Goal: Task Accomplishment & Management: Complete application form

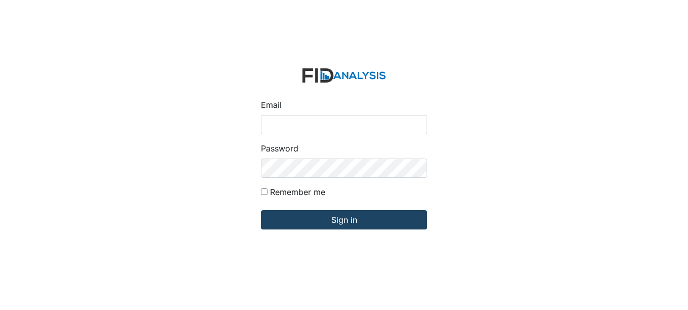
type input "fgraham@Lifeincorporated.com"
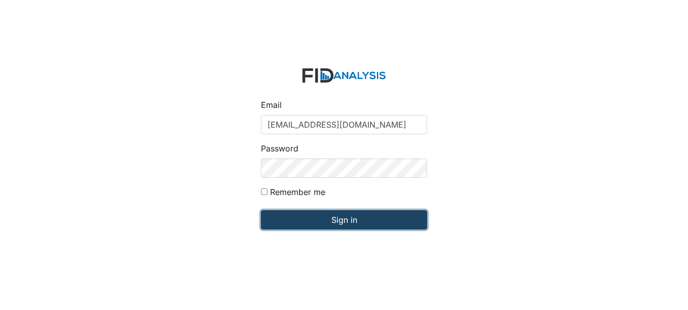
click at [340, 220] on input "Sign in" at bounding box center [344, 219] width 166 height 19
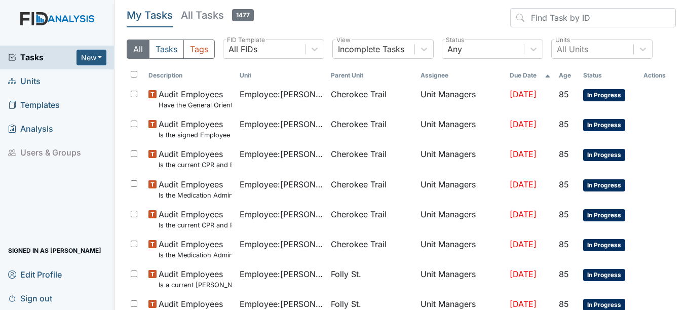
click at [32, 80] on span "Units" at bounding box center [24, 81] width 32 height 16
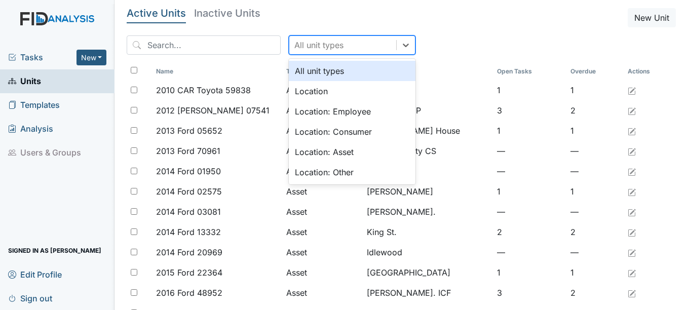
click at [330, 46] on div "All unit types" at bounding box center [342, 45] width 107 height 18
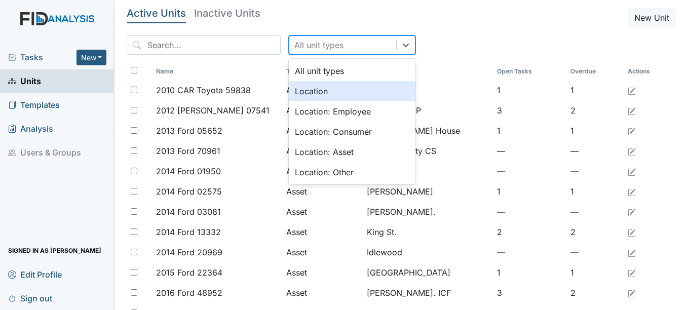
click at [301, 88] on div "Location" at bounding box center [352, 91] width 127 height 20
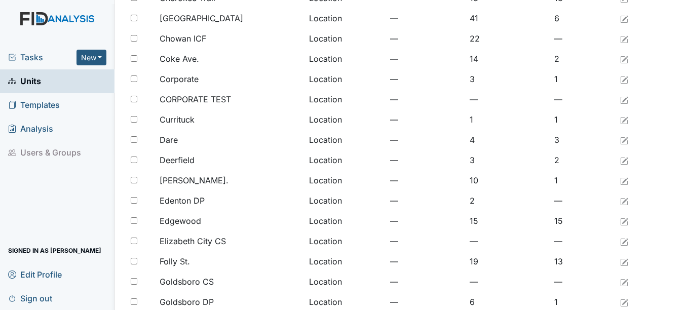
scroll to position [203, 0]
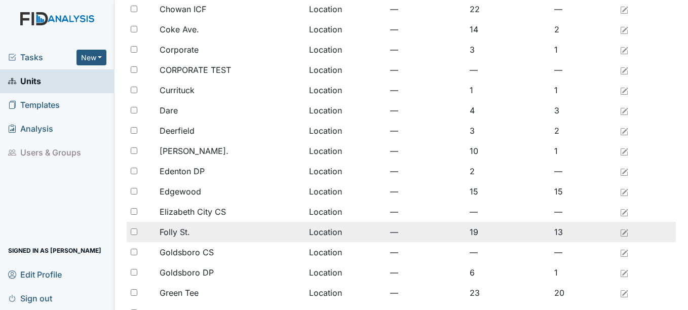
click at [187, 230] on span "Folly St." at bounding box center [175, 232] width 30 height 12
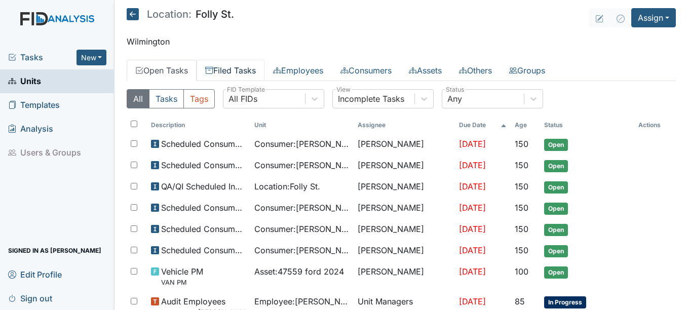
click at [228, 66] on link "Filed Tasks" at bounding box center [231, 70] width 68 height 21
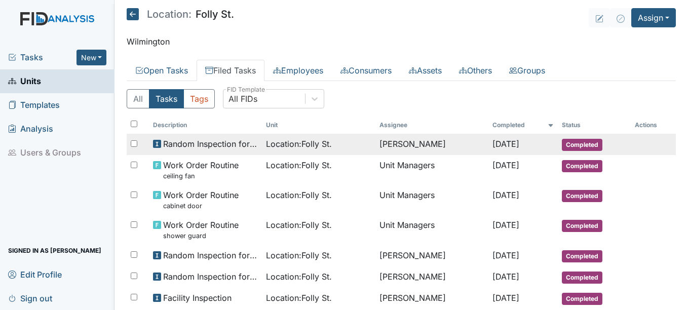
click at [251, 146] on td "Random Inspection for Evening" at bounding box center [206, 144] width 114 height 21
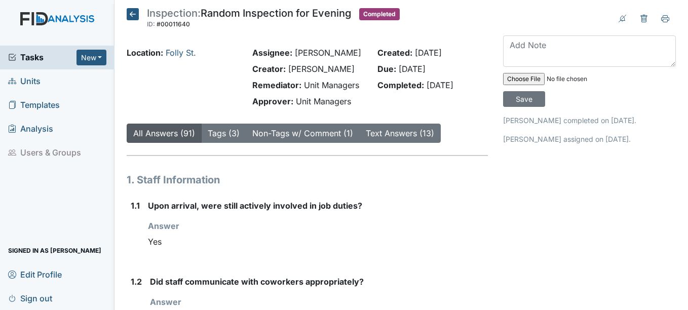
click at [134, 15] on icon at bounding box center [133, 14] width 12 height 12
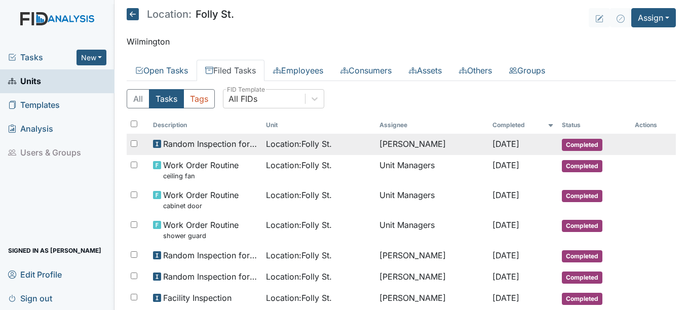
click at [300, 144] on span "Location : [GEOGRAPHIC_DATA]." at bounding box center [299, 144] width 66 height 12
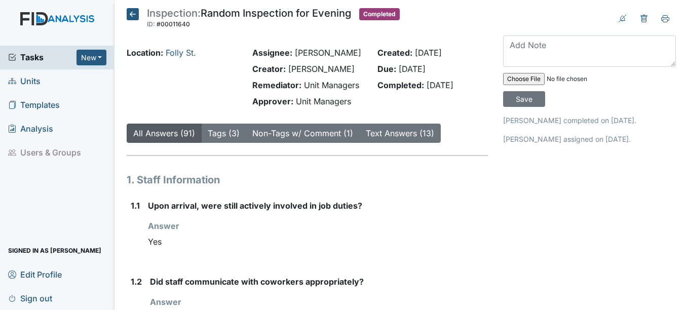
click at [133, 12] on icon at bounding box center [133, 14] width 12 height 12
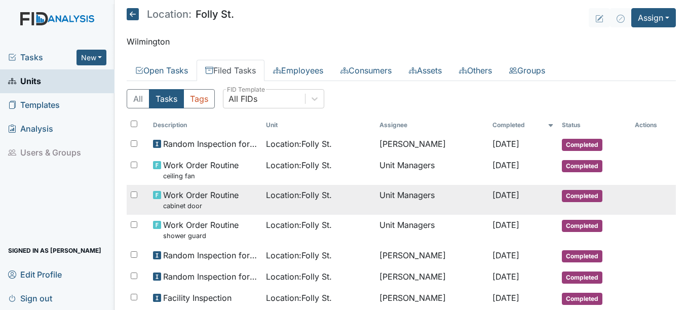
scroll to position [51, 0]
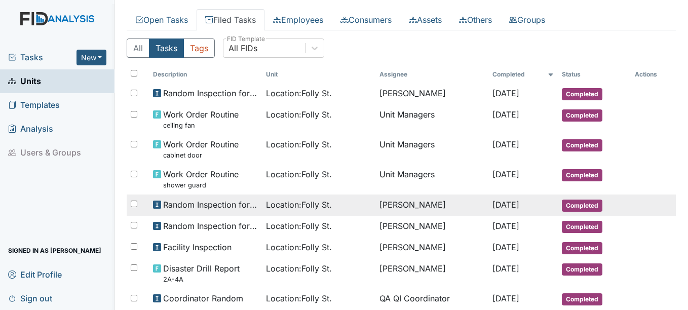
click at [562, 202] on span "Completed" at bounding box center [582, 206] width 41 height 12
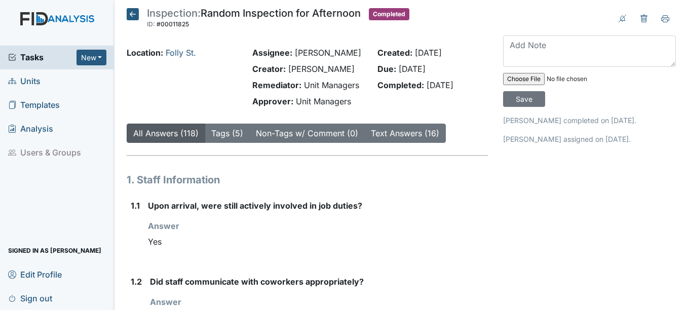
click at [134, 11] on icon at bounding box center [133, 14] width 12 height 12
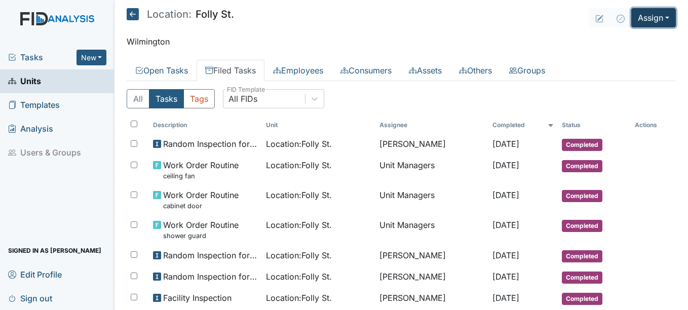
click at [635, 19] on button "Assign" at bounding box center [653, 17] width 45 height 19
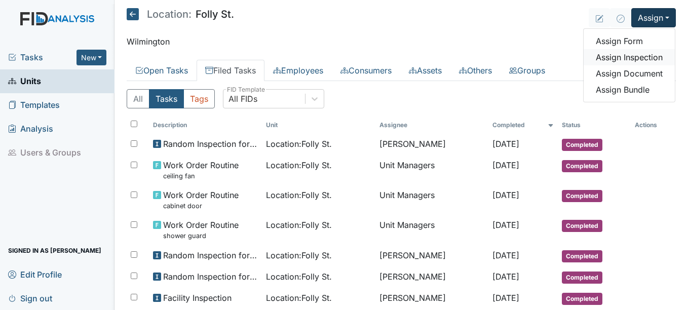
click at [617, 59] on link "Assign Inspection" at bounding box center [629, 57] width 91 height 16
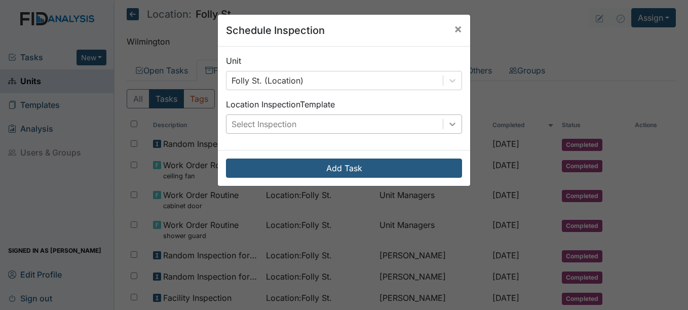
click at [449, 124] on icon at bounding box center [452, 125] width 6 height 4
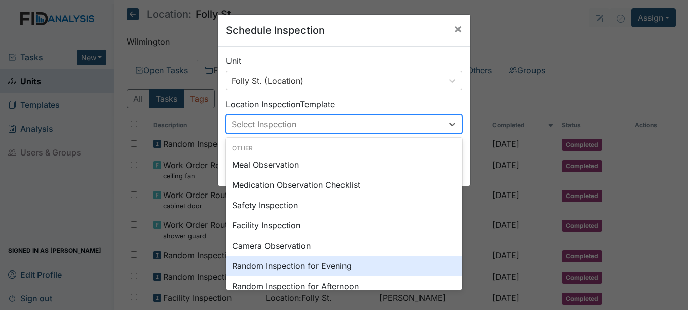
click at [334, 267] on div "Random Inspection for Evening" at bounding box center [344, 266] width 236 height 20
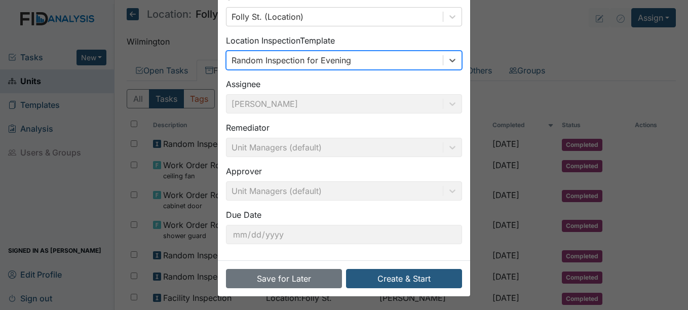
scroll to position [65, 0]
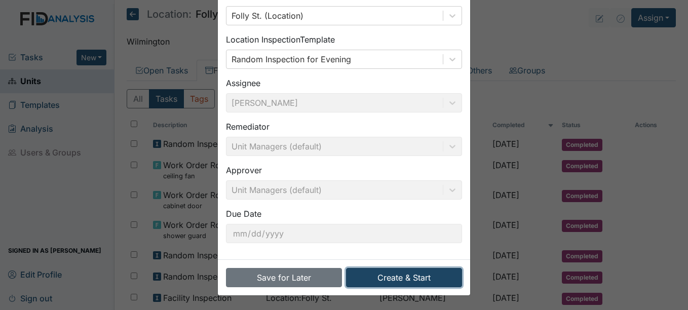
click at [417, 279] on button "Create & Start" at bounding box center [404, 277] width 116 height 19
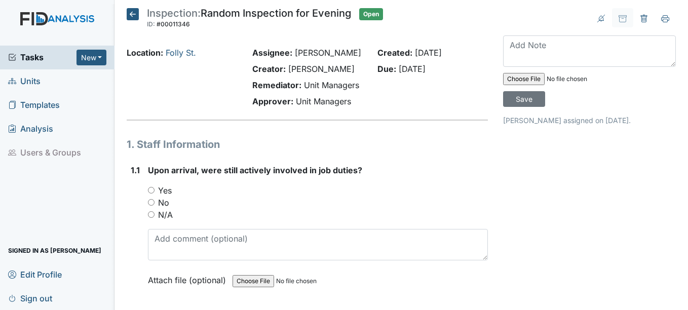
click at [152, 194] on input "Yes" at bounding box center [151, 190] width 7 height 7
radio input "true"
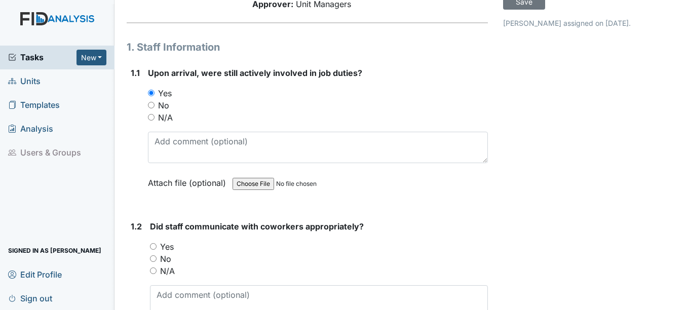
scroll to position [152, 0]
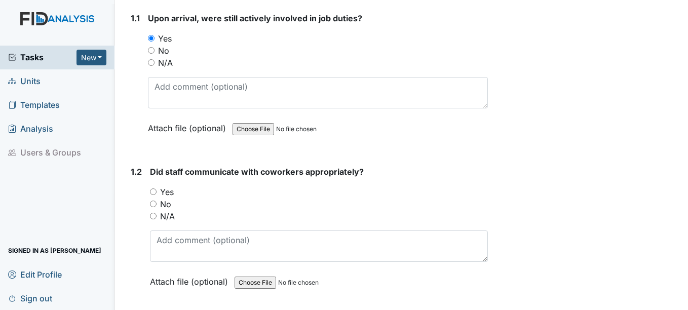
click at [149, 203] on div "1.2 Did staff communicate with coworkers appropriately? You must select one of …" at bounding box center [307, 234] width 361 height 137
click at [154, 195] on input "Yes" at bounding box center [153, 192] width 7 height 7
radio input "true"
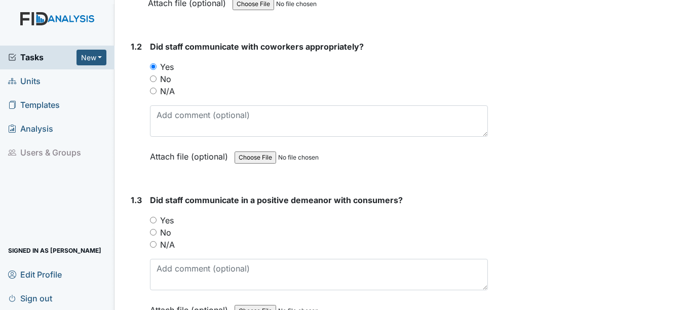
scroll to position [304, 0]
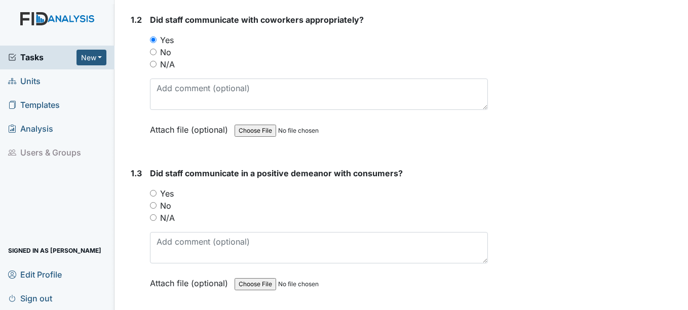
click at [155, 197] on input "Yes" at bounding box center [153, 193] width 7 height 7
radio input "true"
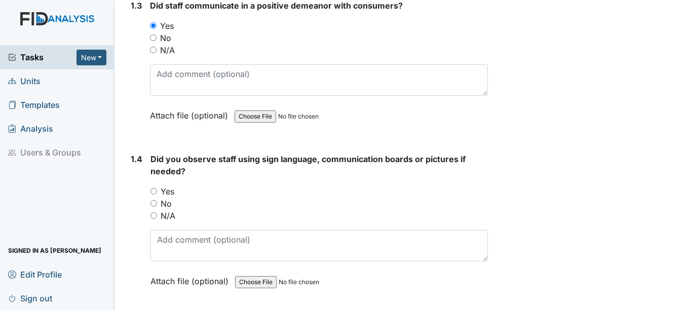
scroll to position [507, 0]
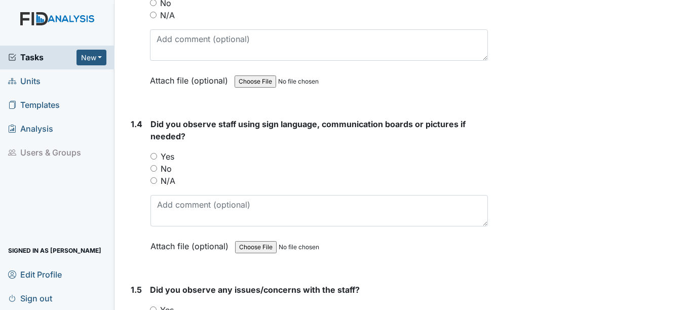
click at [155, 175] on div "No" at bounding box center [318, 169] width 337 height 12
click at [156, 172] on input "No" at bounding box center [153, 168] width 7 height 7
radio input "true"
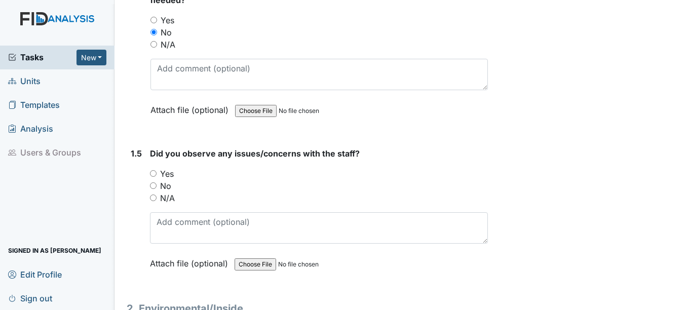
scroll to position [659, 0]
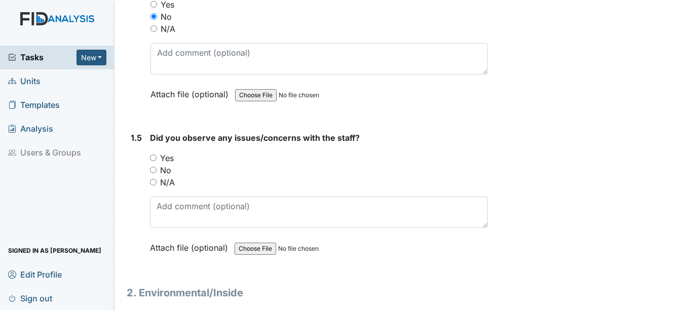
click at [154, 173] on input "No" at bounding box center [153, 170] width 7 height 7
radio input "true"
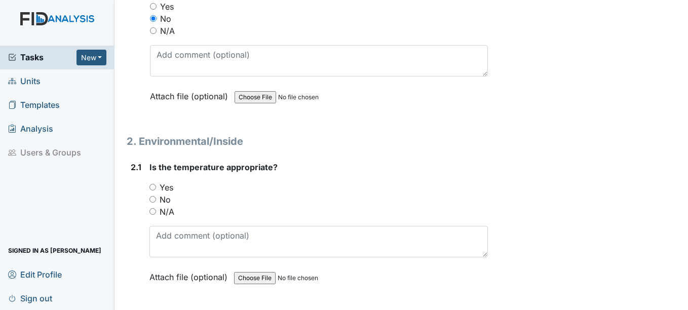
scroll to position [811, 0]
click at [152, 190] on input "Yes" at bounding box center [152, 186] width 7 height 7
radio input "true"
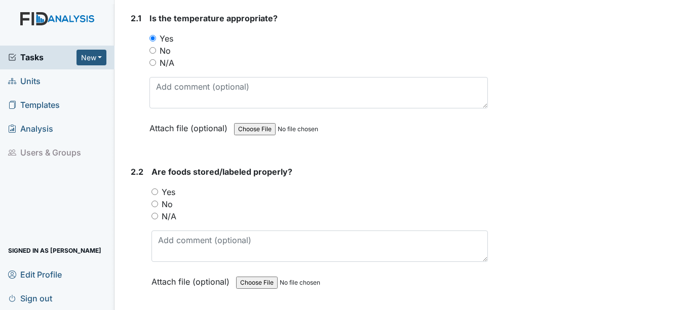
scroll to position [963, 0]
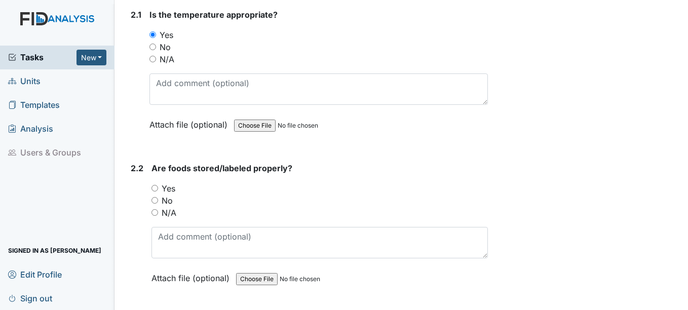
click at [154, 192] on input "Yes" at bounding box center [155, 188] width 7 height 7
radio input "true"
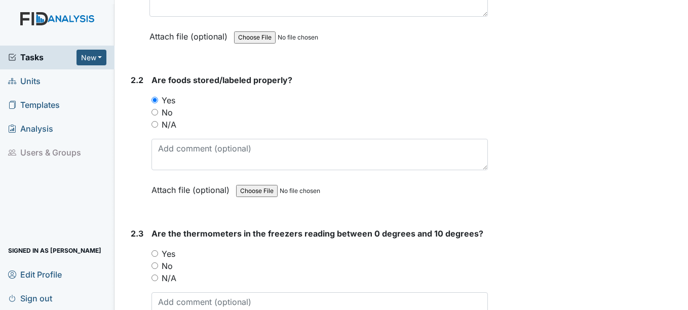
scroll to position [1115, 0]
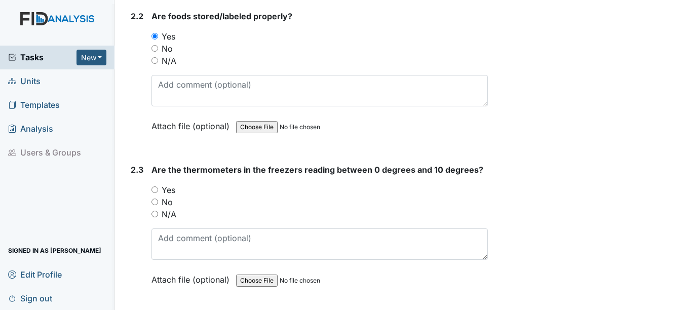
click at [154, 193] on input "Yes" at bounding box center [155, 189] width 7 height 7
radio input "true"
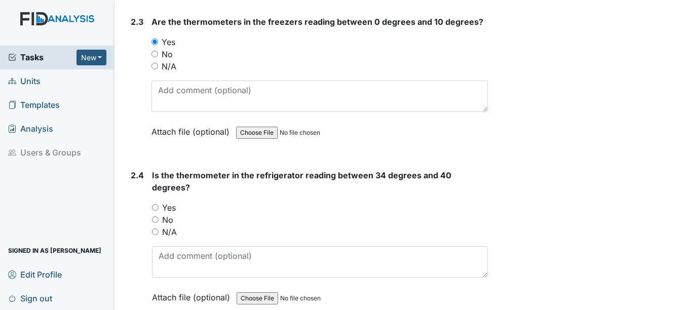
scroll to position [1267, 0]
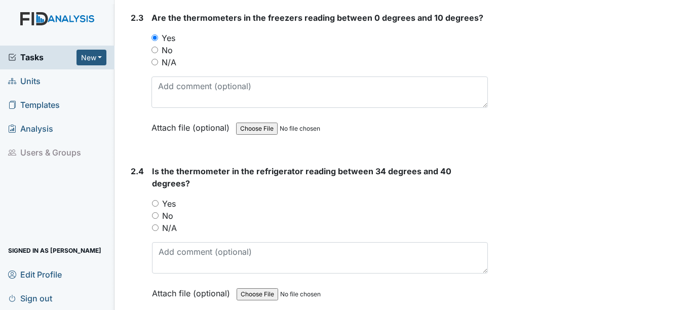
click at [154, 202] on div "Is the thermometer in the refrigerator reading between 34 degrees and 40 degree…" at bounding box center [319, 235] width 335 height 141
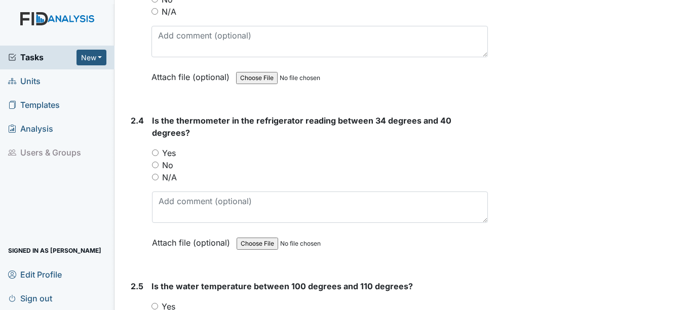
click at [156, 156] on input "Yes" at bounding box center [155, 152] width 7 height 7
radio input "true"
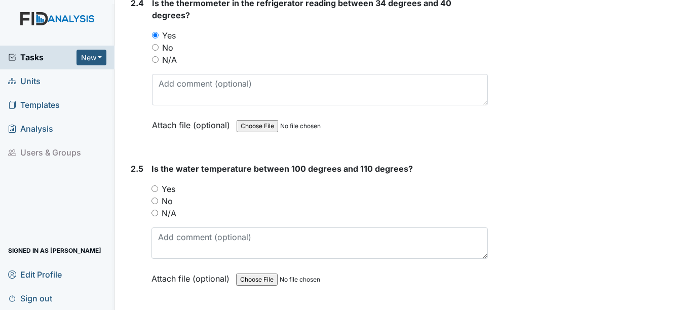
scroll to position [1470, 0]
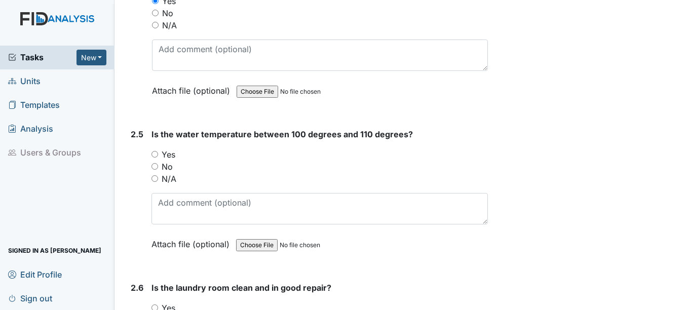
click at [158, 173] on div "No" at bounding box center [320, 167] width 336 height 12
click at [153, 158] on input "Yes" at bounding box center [155, 154] width 7 height 7
radio input "true"
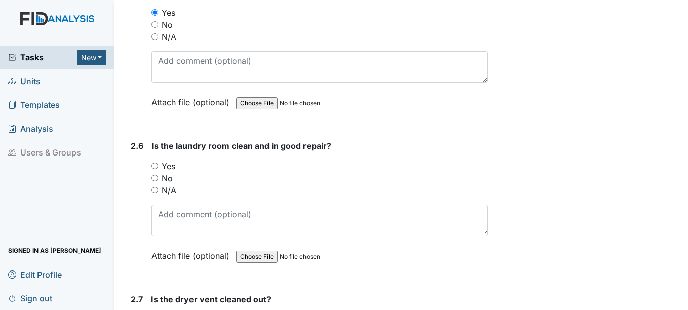
scroll to position [1622, 0]
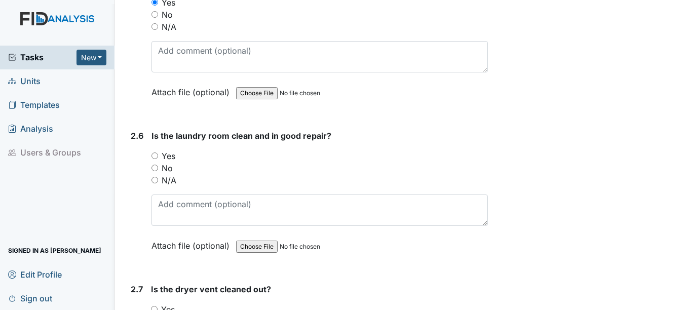
click at [164, 162] on label "Yes" at bounding box center [169, 156] width 14 height 12
click at [158, 159] on input "Yes" at bounding box center [155, 156] width 7 height 7
radio input "true"
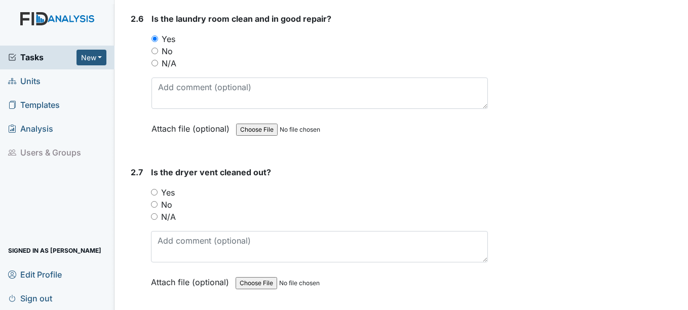
scroll to position [1774, 0]
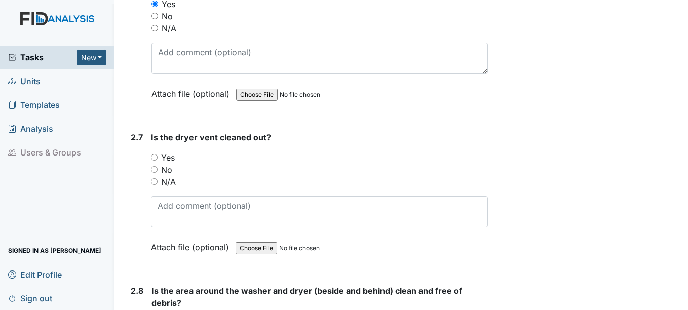
click at [153, 185] on input "N/A" at bounding box center [154, 181] width 7 height 7
radio input "true"
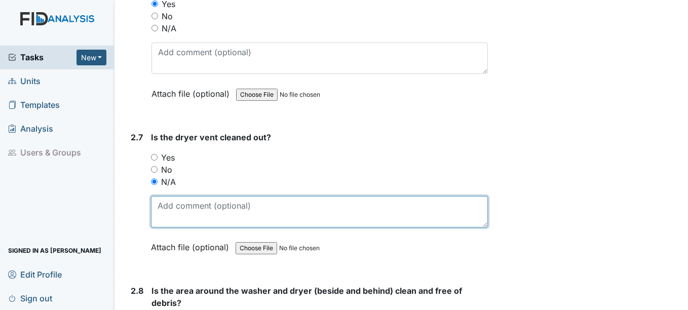
click at [170, 214] on textarea at bounding box center [319, 211] width 336 height 31
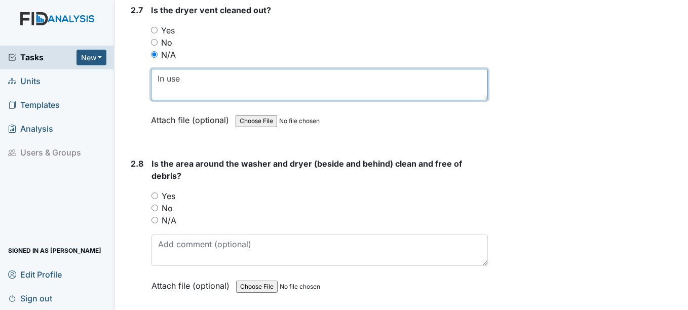
scroll to position [1926, 0]
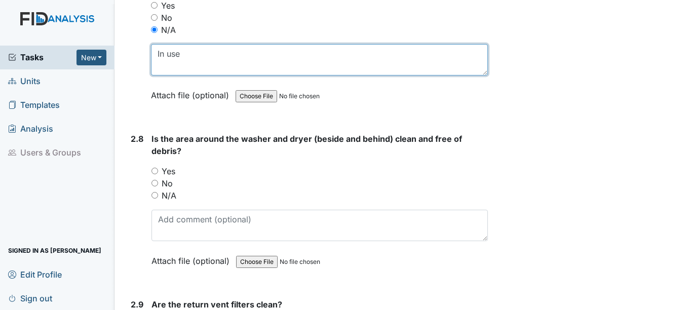
type textarea "In use"
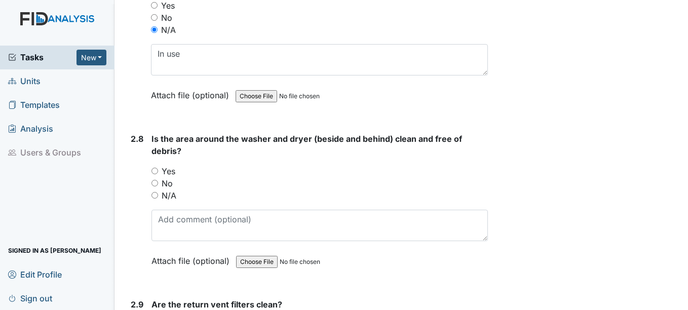
click at [154, 174] on input "Yes" at bounding box center [155, 171] width 7 height 7
radio input "true"
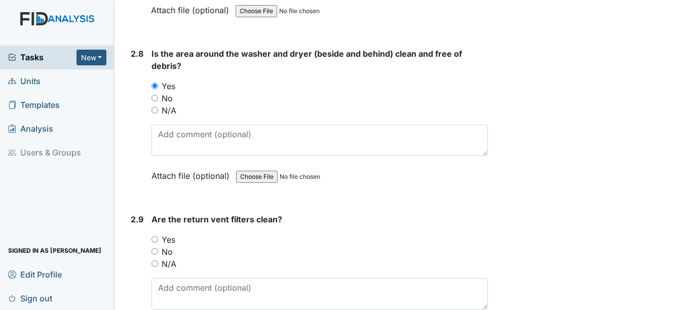
scroll to position [2078, 0]
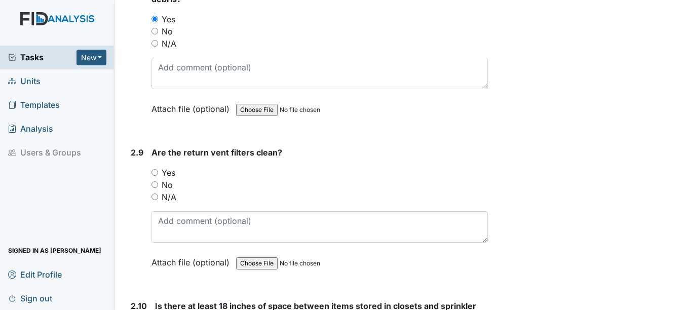
click at [157, 176] on input "Yes" at bounding box center [155, 172] width 7 height 7
radio input "true"
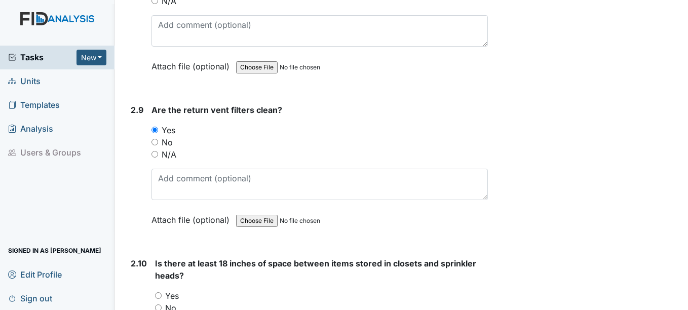
scroll to position [2230, 0]
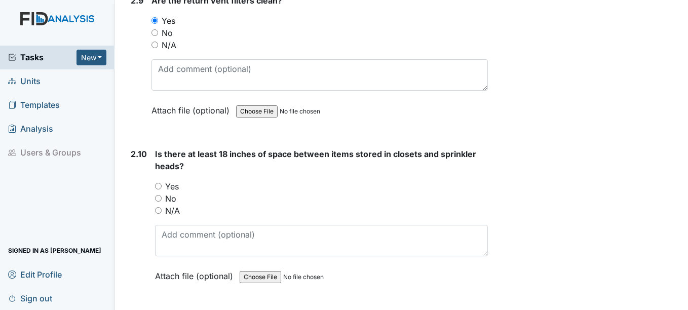
click at [161, 190] on input "Yes" at bounding box center [158, 186] width 7 height 7
radio input "true"
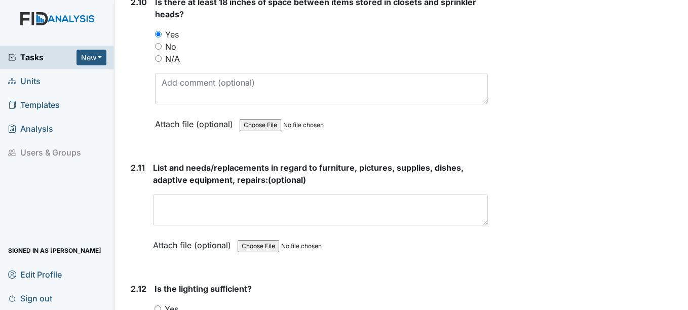
scroll to position [2432, 0]
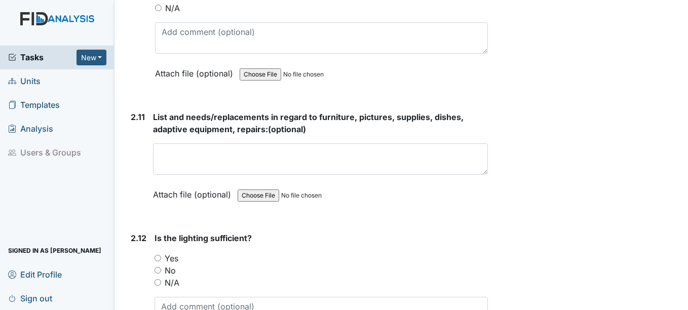
click at [172, 192] on div "List and needs/replacements in regard to furniture, pictures, supplies, dishes,…" at bounding box center [320, 159] width 334 height 97
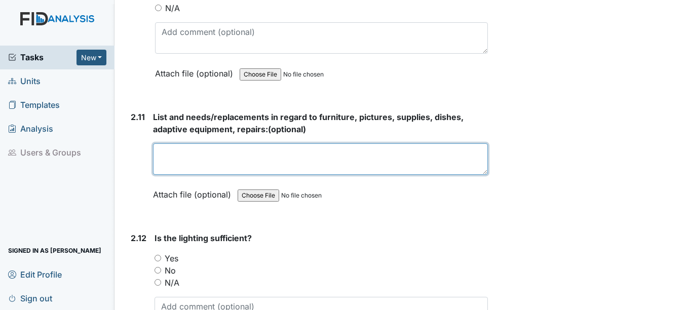
click at [182, 175] on textarea at bounding box center [320, 158] width 334 height 31
drag, startPoint x: 182, startPoint y: 181, endPoint x: 184, endPoint y: 187, distance: 6.3
click at [184, 175] on textarea at bounding box center [320, 158] width 334 height 31
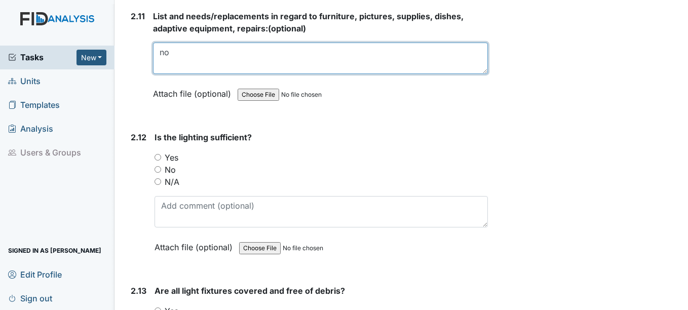
scroll to position [2534, 0]
type textarea "no"
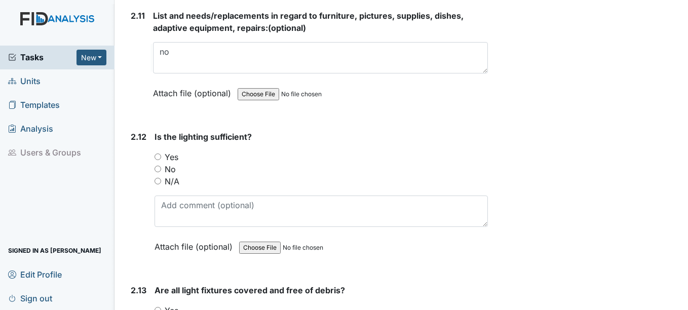
click at [158, 160] on input "Yes" at bounding box center [158, 157] width 7 height 7
radio input "true"
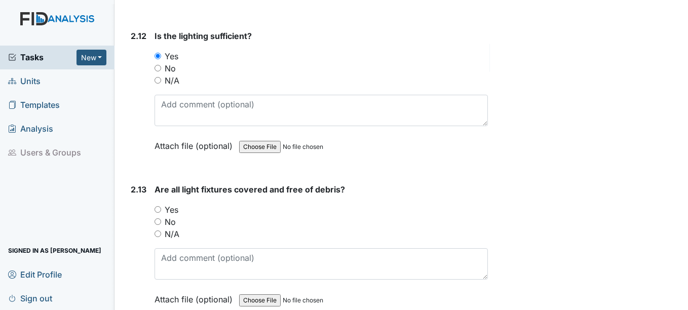
scroll to position [2635, 0]
click at [159, 212] on input "Yes" at bounding box center [158, 209] width 7 height 7
radio input "true"
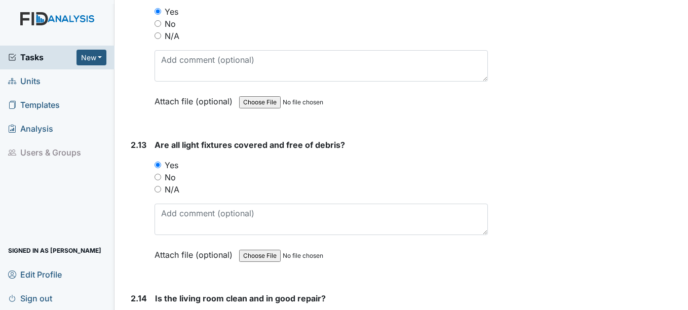
scroll to position [2736, 0]
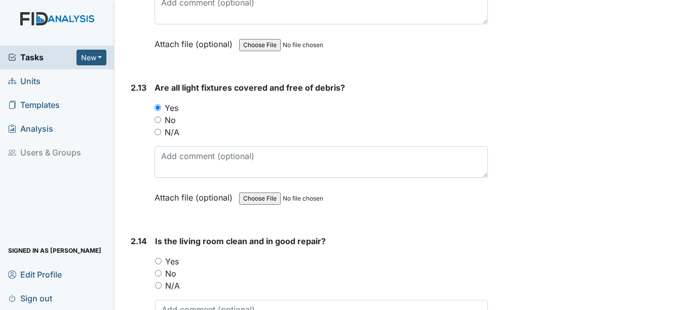
click at [155, 265] on input "Yes" at bounding box center [158, 261] width 7 height 7
radio input "true"
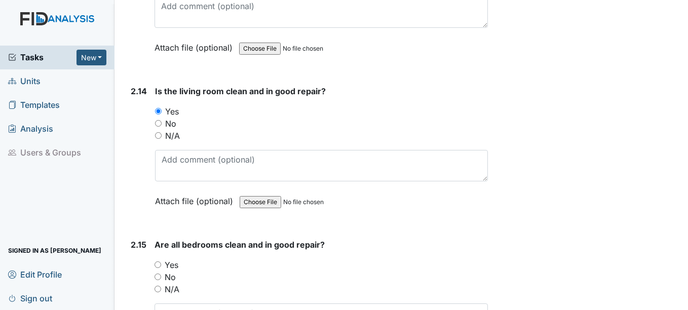
scroll to position [2888, 0]
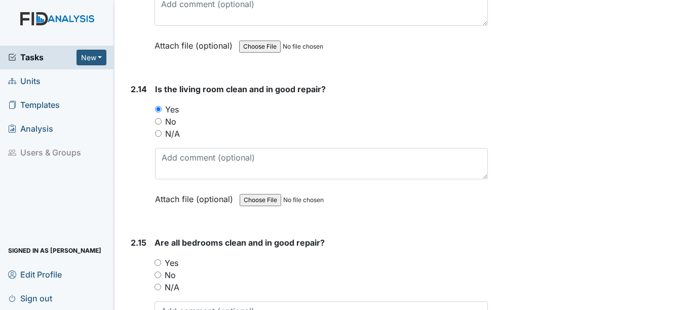
click at [156, 266] on input "Yes" at bounding box center [158, 262] width 7 height 7
radio input "true"
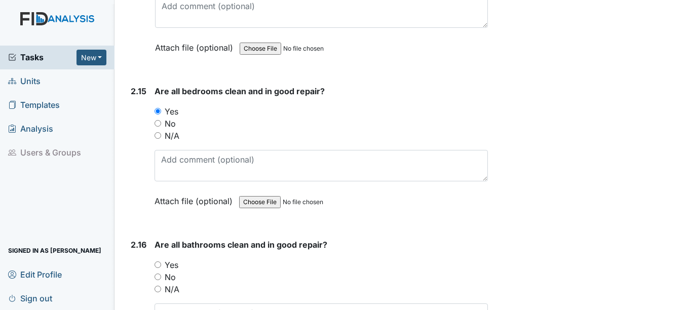
scroll to position [3040, 0]
click at [159, 268] on input "Yes" at bounding box center [158, 264] width 7 height 7
radio input "true"
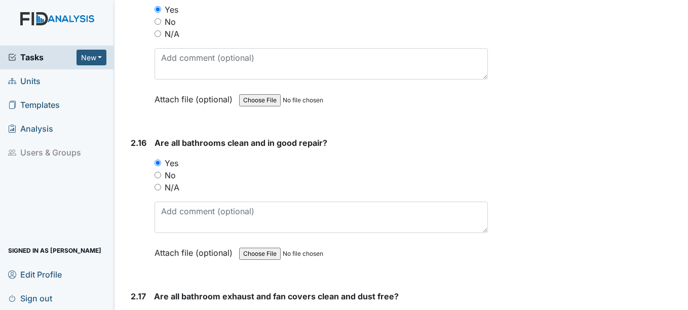
scroll to position [3192, 0]
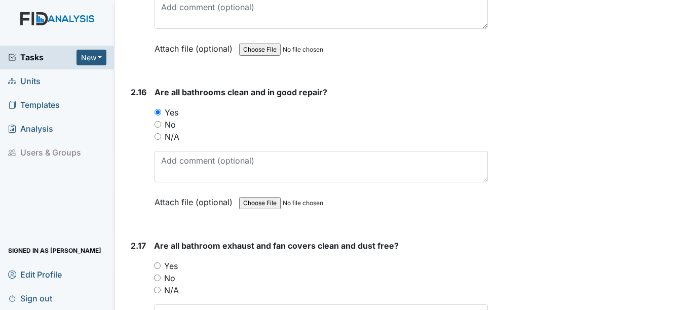
click at [158, 269] on input "Yes" at bounding box center [157, 265] width 7 height 7
radio input "true"
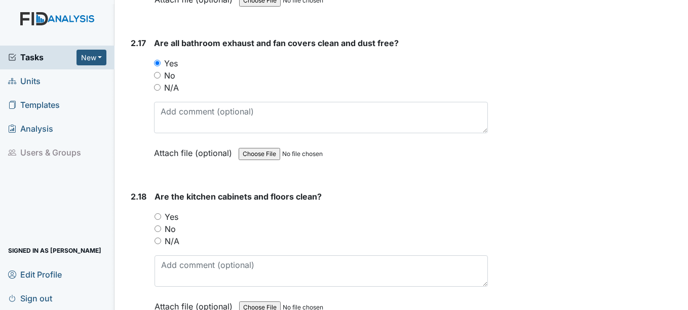
scroll to position [3496, 0]
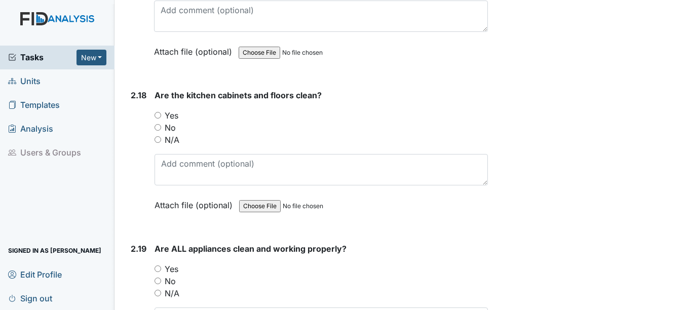
click at [157, 119] on input "Yes" at bounding box center [158, 115] width 7 height 7
radio input "true"
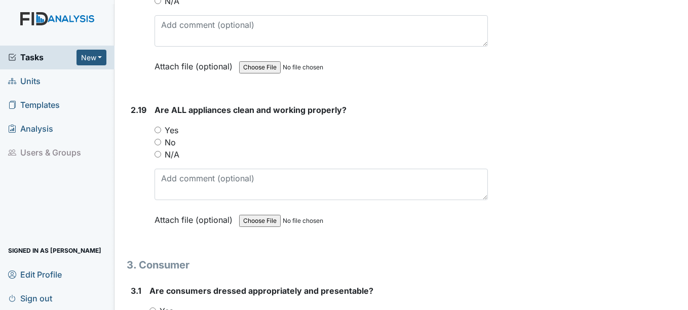
scroll to position [3648, 0]
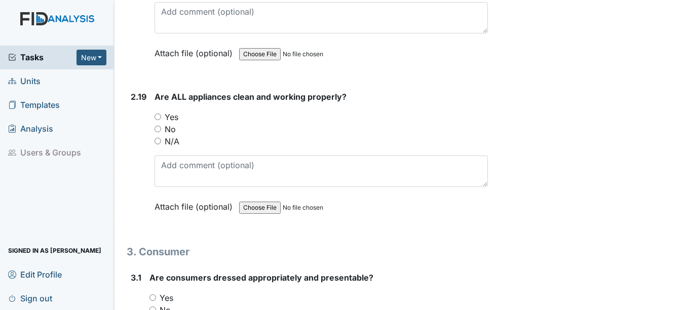
click at [157, 120] on input "Yes" at bounding box center [158, 117] width 7 height 7
radio input "true"
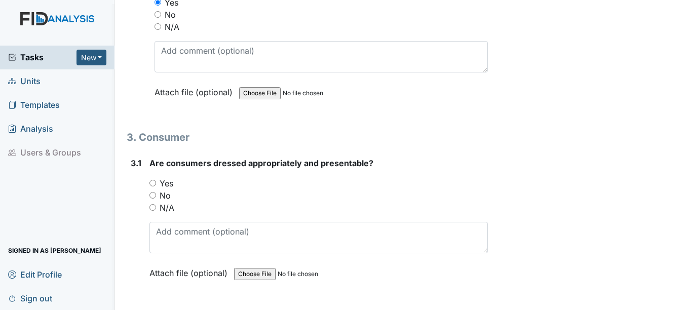
scroll to position [3800, 0]
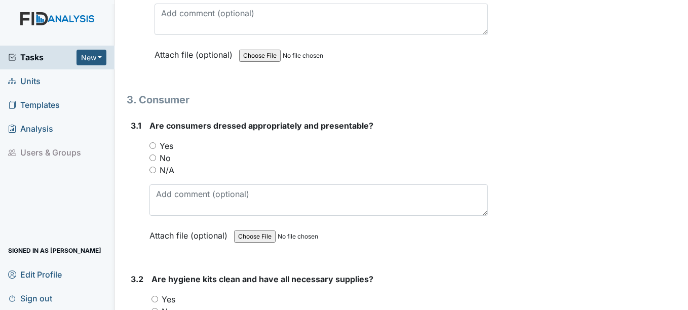
click at [152, 149] on input "Yes" at bounding box center [152, 145] width 7 height 7
radio input "true"
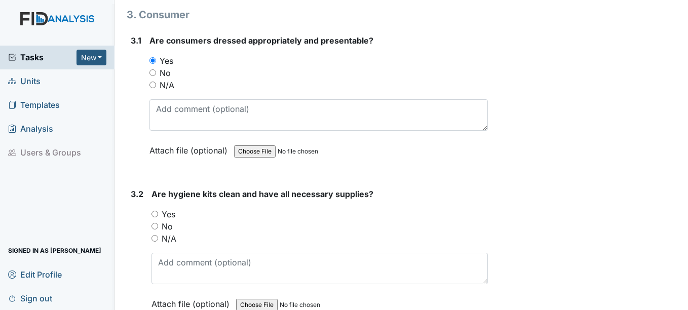
scroll to position [3902, 0]
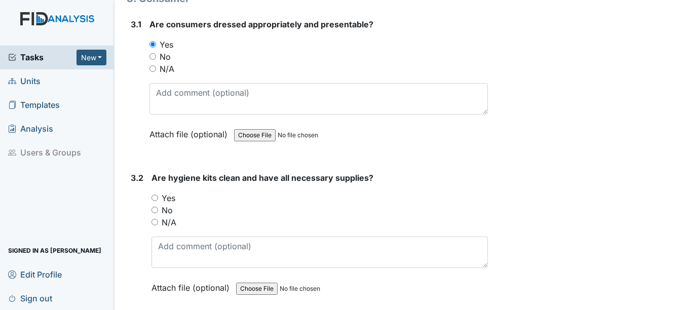
click at [156, 201] on input "Yes" at bounding box center [155, 198] width 7 height 7
radio input "true"
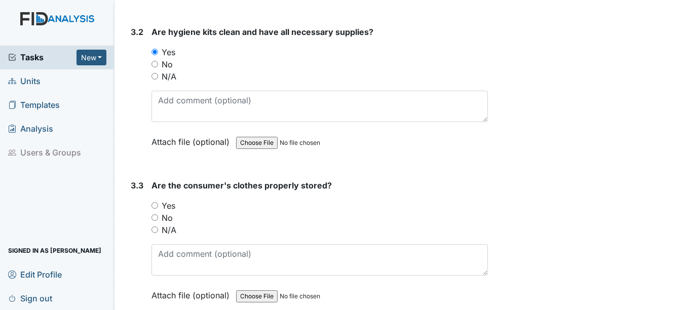
scroll to position [4054, 0]
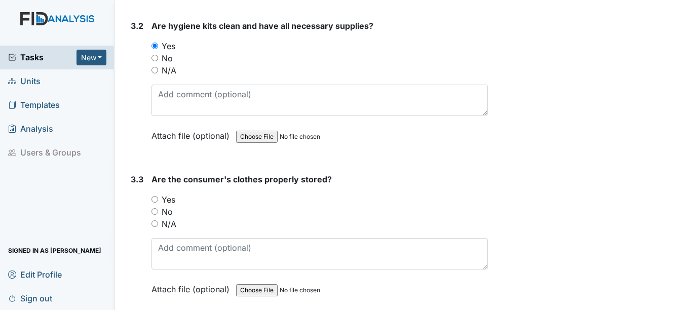
click at [156, 203] on input "Yes" at bounding box center [155, 199] width 7 height 7
radio input "true"
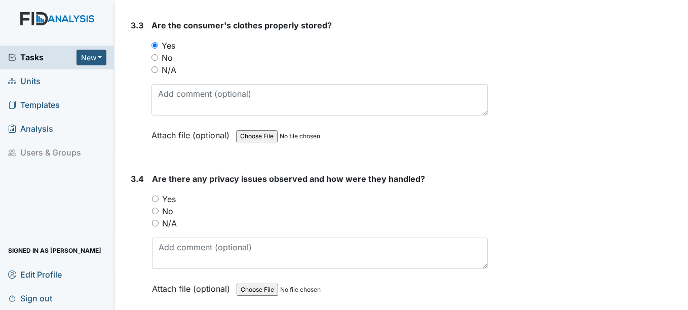
scroll to position [4257, 0]
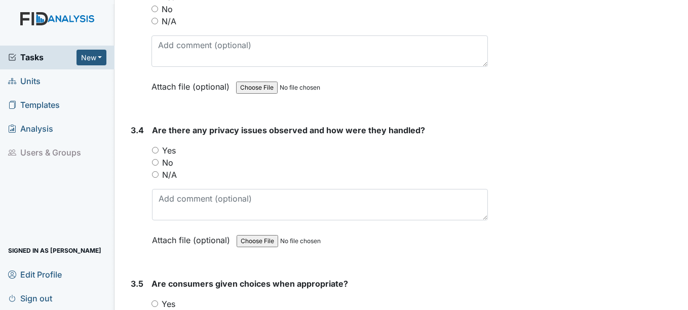
click at [157, 166] on input "No" at bounding box center [155, 162] width 7 height 7
radio input "true"
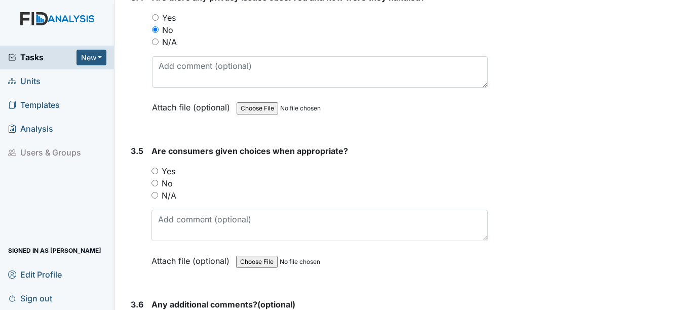
scroll to position [4409, 0]
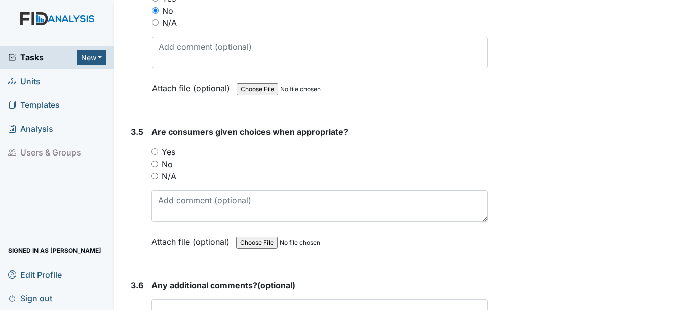
click at [157, 155] on input "Yes" at bounding box center [155, 151] width 7 height 7
radio input "true"
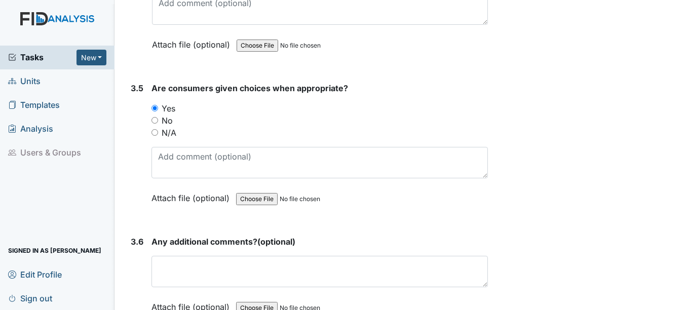
scroll to position [4510, 0]
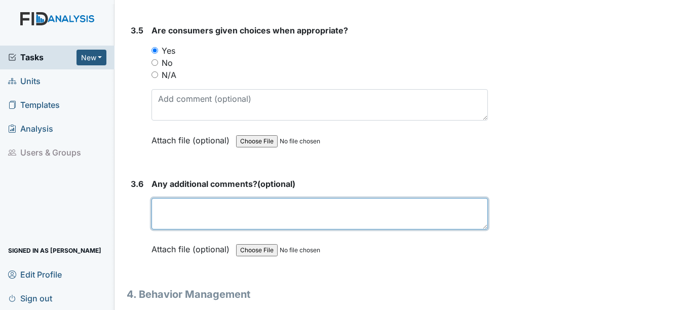
click at [193, 230] on textarea at bounding box center [320, 213] width 336 height 31
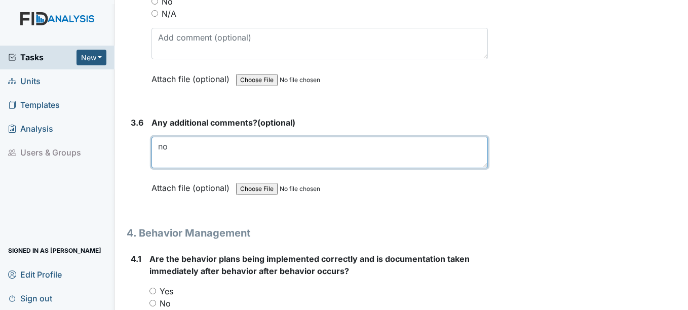
scroll to position [4713, 0]
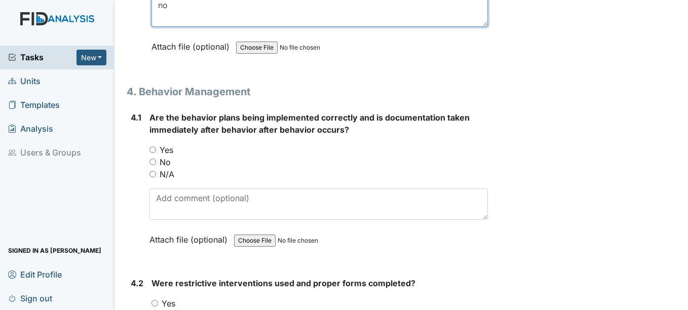
type textarea "no"
click at [150, 153] on input "Yes" at bounding box center [152, 149] width 7 height 7
radio input "true"
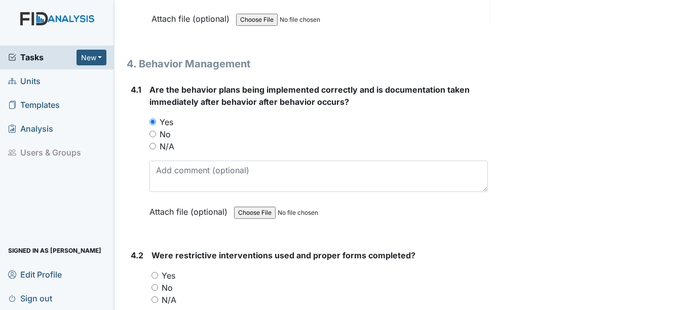
scroll to position [4814, 0]
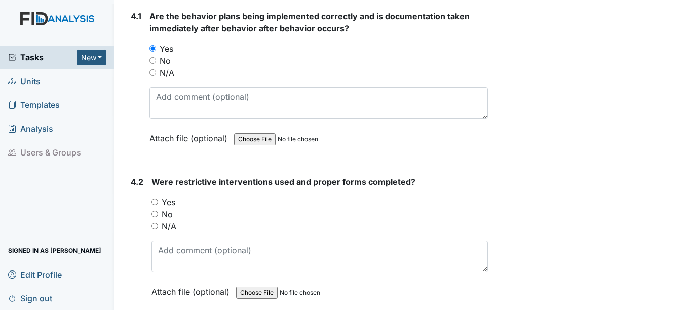
click at [153, 217] on input "No" at bounding box center [155, 214] width 7 height 7
radio input "true"
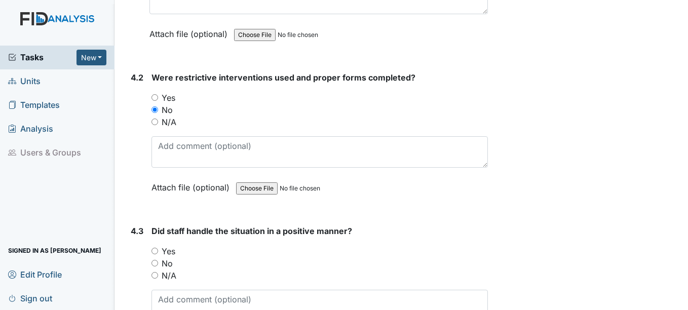
scroll to position [4966, 0]
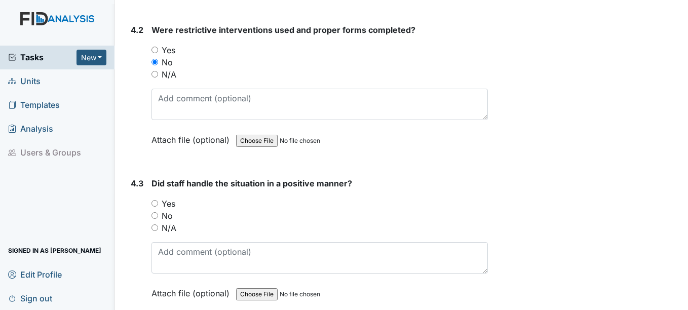
click at [156, 78] on input "N/A" at bounding box center [155, 74] width 7 height 7
radio input "true"
click at [154, 231] on input "N/A" at bounding box center [155, 227] width 7 height 7
radio input "true"
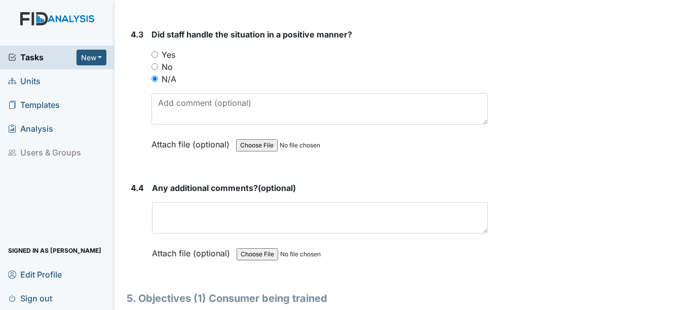
scroll to position [5118, 0]
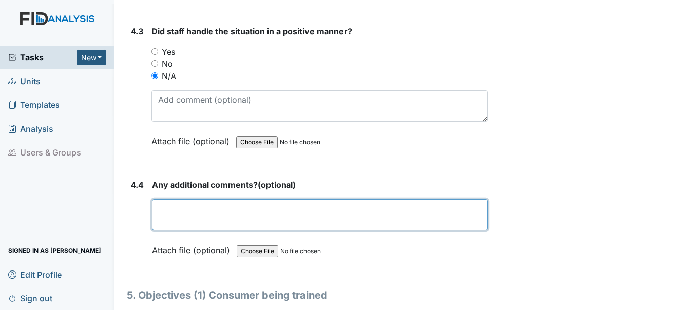
click at [225, 231] on textarea at bounding box center [319, 214] width 335 height 31
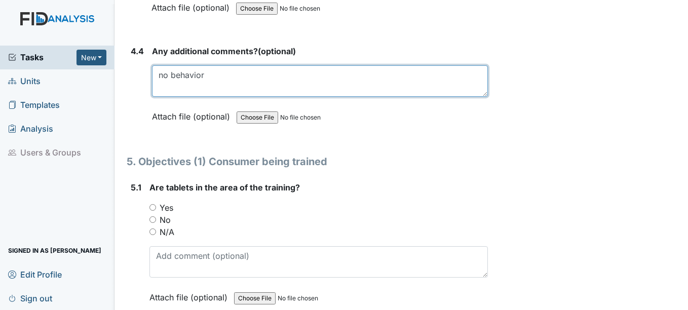
scroll to position [5270, 0]
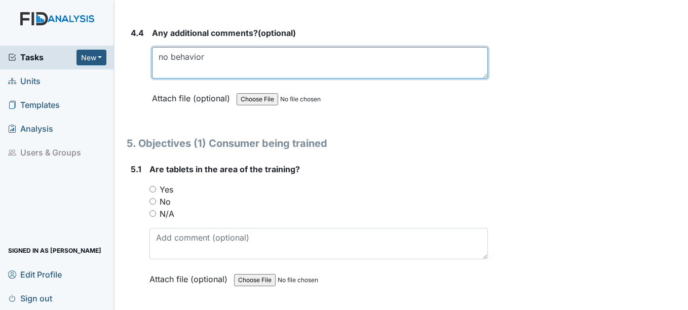
type textarea "no behavior"
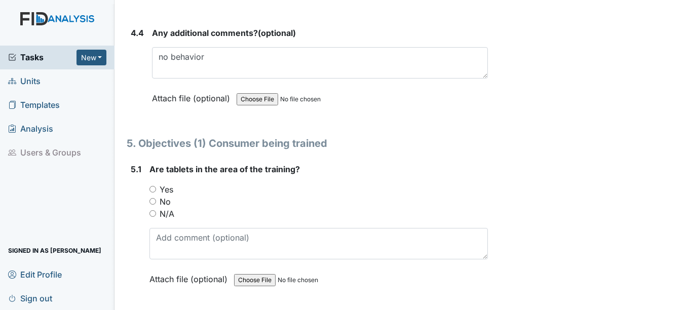
click at [151, 193] on input "Yes" at bounding box center [152, 189] width 7 height 7
radio input "true"
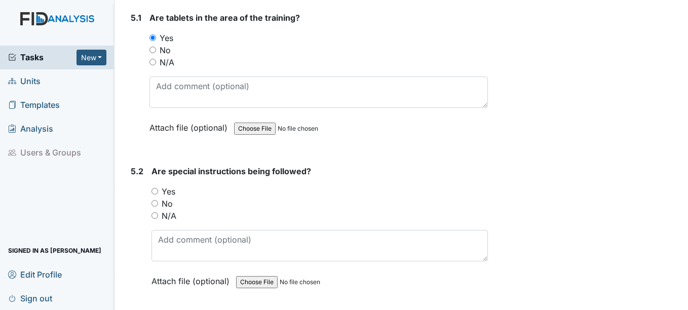
scroll to position [5422, 0]
click at [153, 194] on input "Yes" at bounding box center [155, 190] width 7 height 7
radio input "true"
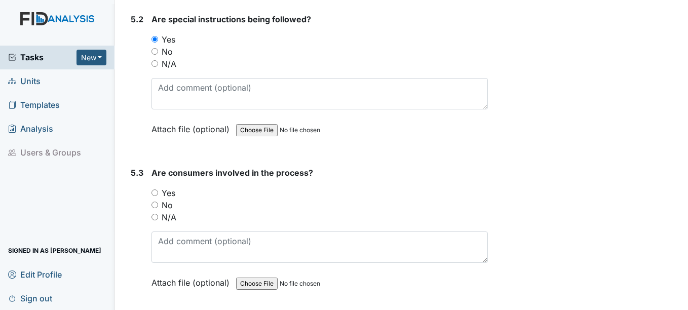
scroll to position [5574, 0]
click at [156, 196] on input "Yes" at bounding box center [155, 192] width 7 height 7
radio input "true"
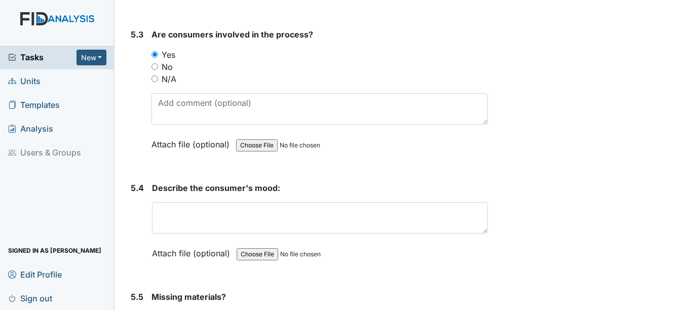
scroll to position [5726, 0]
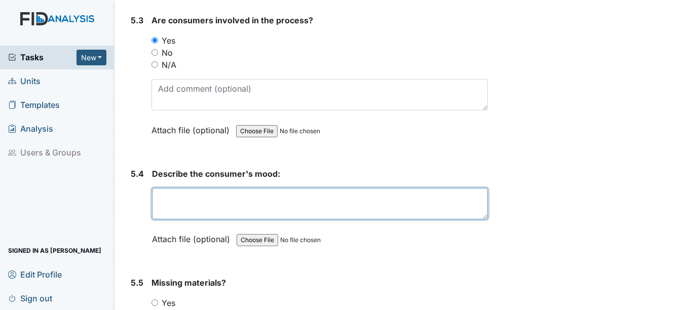
click at [158, 206] on textarea at bounding box center [319, 203] width 335 height 31
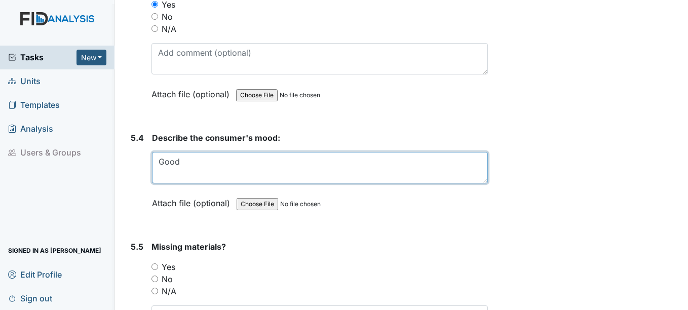
scroll to position [5827, 0]
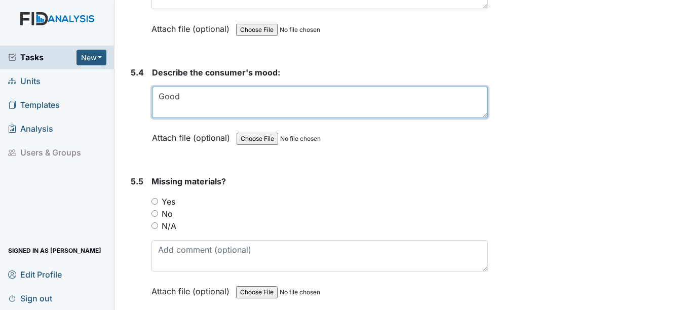
type textarea "Good"
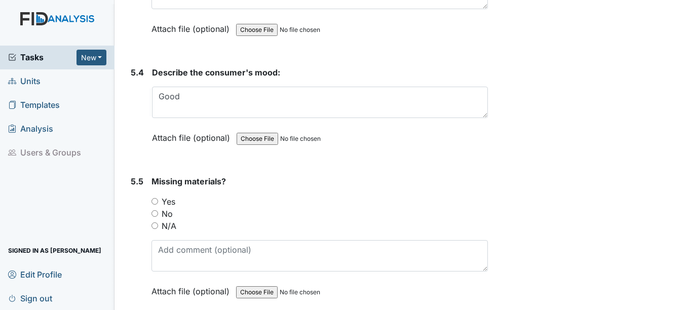
click at [156, 217] on input "No" at bounding box center [155, 213] width 7 height 7
radio input "true"
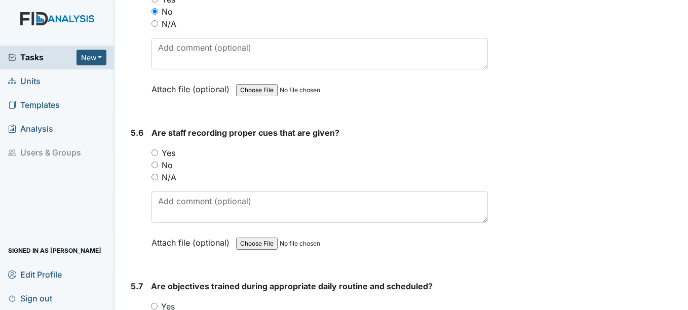
scroll to position [6030, 0]
click at [153, 156] on input "Yes" at bounding box center [155, 152] width 7 height 7
radio input "true"
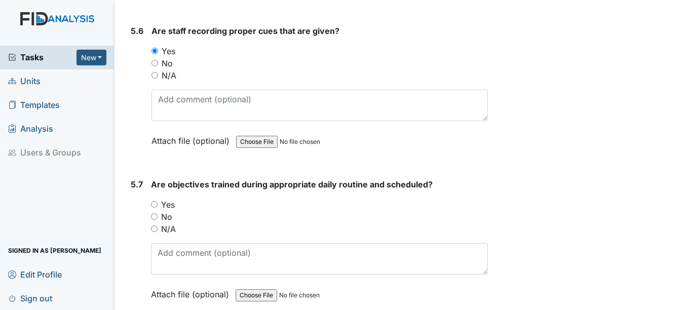
scroll to position [6182, 0]
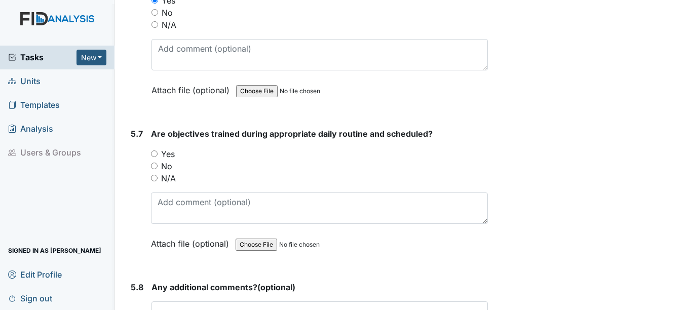
click at [155, 157] on input "Yes" at bounding box center [154, 153] width 7 height 7
radio input "true"
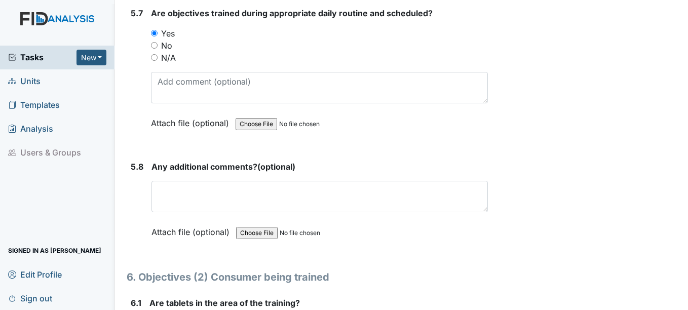
scroll to position [6334, 0]
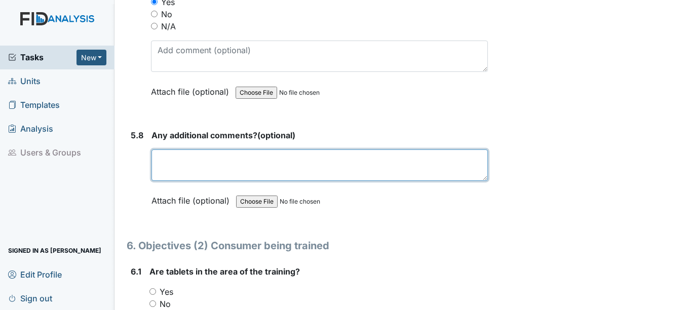
click at [205, 181] on textarea at bounding box center [320, 164] width 336 height 31
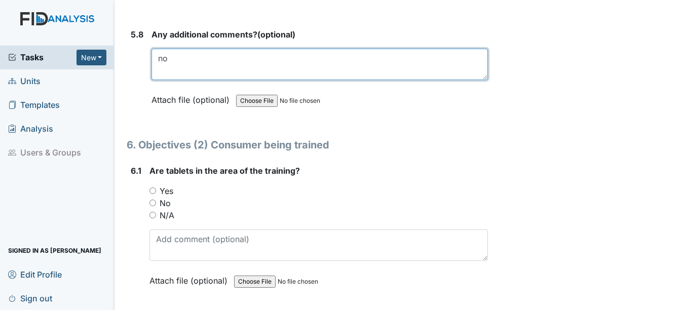
scroll to position [6435, 0]
type textarea "no"
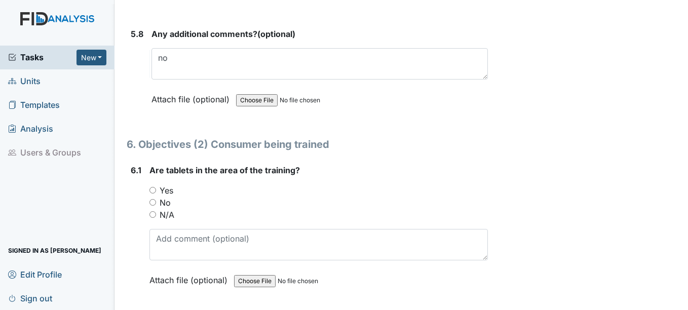
click at [153, 194] on input "Yes" at bounding box center [152, 190] width 7 height 7
radio input "true"
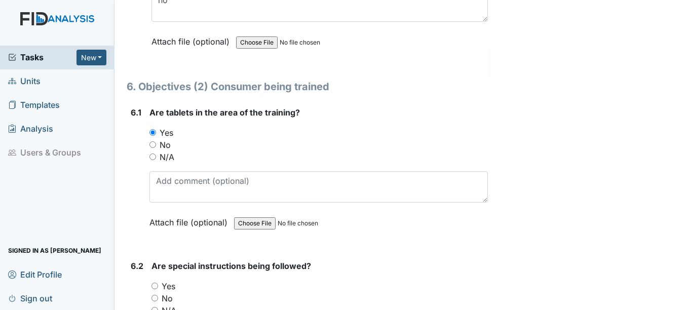
scroll to position [6587, 0]
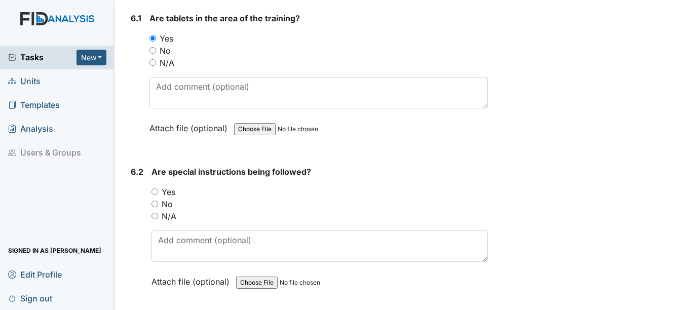
click at [149, 204] on div "6.2 Are special instructions being followed? You must select one of the below o…" at bounding box center [307, 234] width 361 height 137
click at [156, 195] on input "Yes" at bounding box center [155, 192] width 7 height 7
radio input "true"
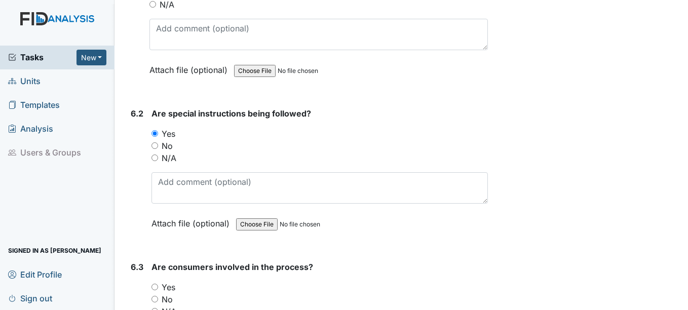
scroll to position [6739, 0]
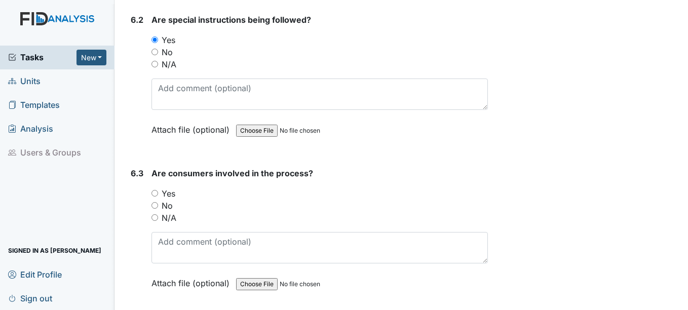
click at [157, 197] on input "Yes" at bounding box center [155, 193] width 7 height 7
radio input "true"
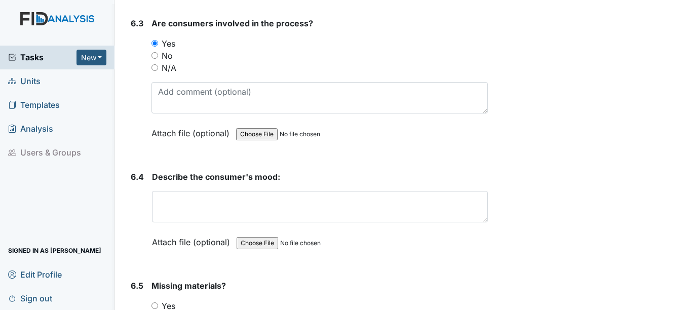
scroll to position [6891, 0]
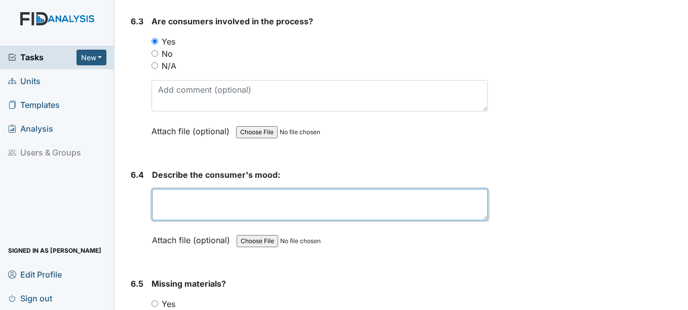
click at [157, 205] on textarea at bounding box center [319, 204] width 335 height 31
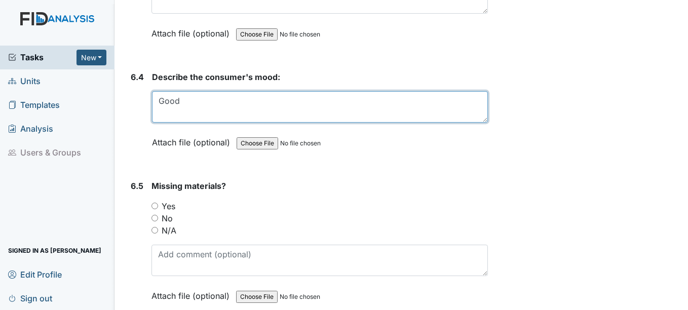
scroll to position [6993, 0]
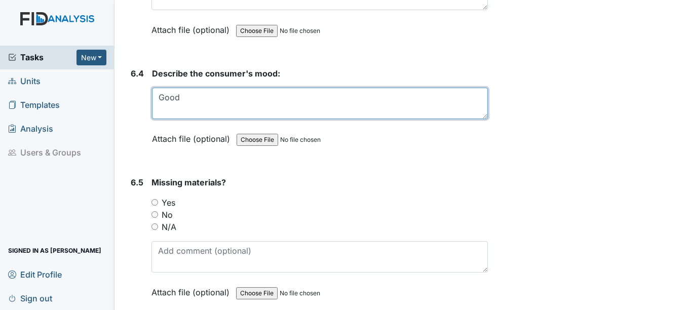
type textarea "Good"
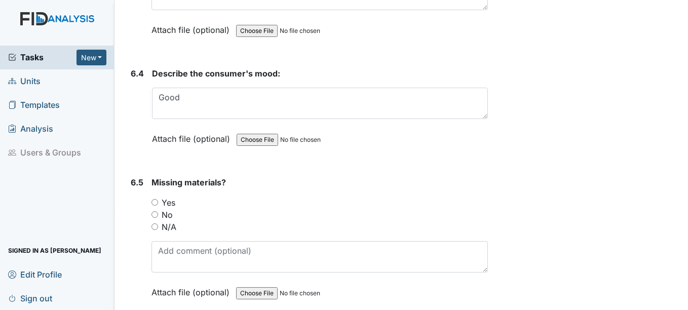
click at [156, 221] on div "No" at bounding box center [320, 215] width 336 height 12
click at [156, 218] on input "No" at bounding box center [155, 214] width 7 height 7
radio input "true"
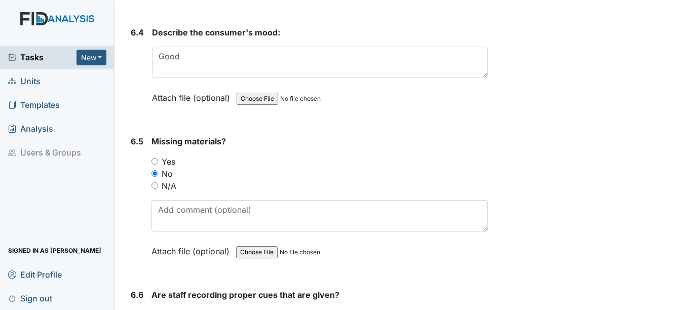
scroll to position [7196, 0]
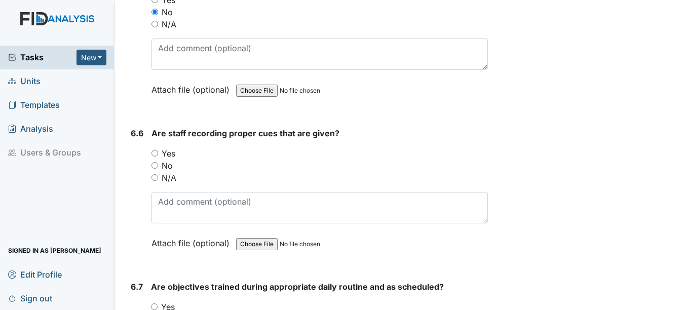
click at [156, 157] on input "Yes" at bounding box center [155, 153] width 7 height 7
radio input "true"
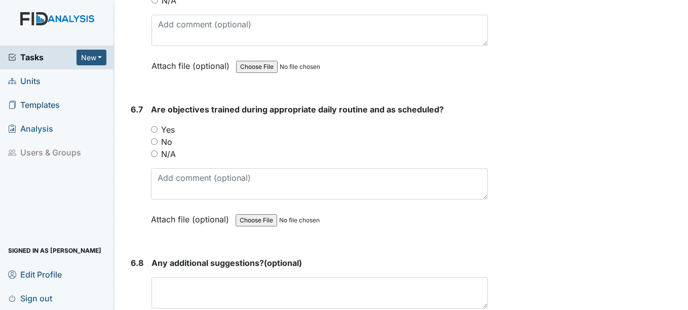
scroll to position [7348, 0]
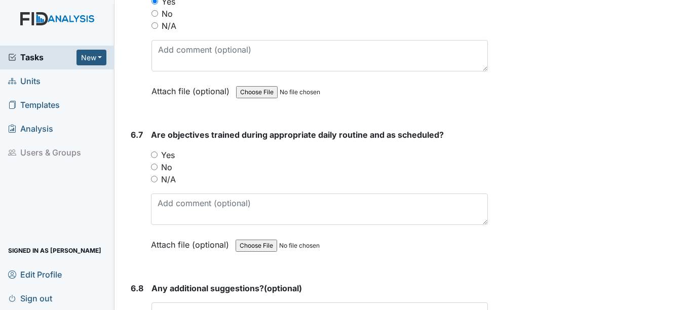
click at [153, 158] on input "Yes" at bounding box center [154, 155] width 7 height 7
radio input "true"
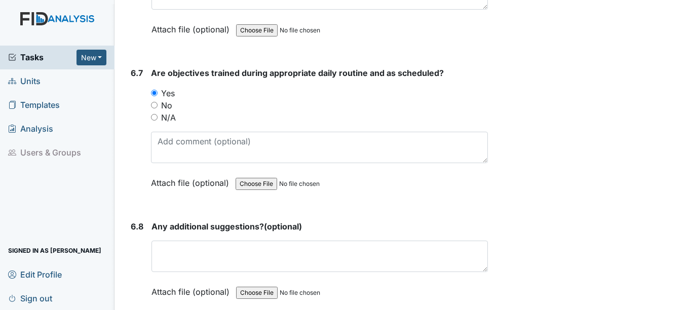
scroll to position [7500, 0]
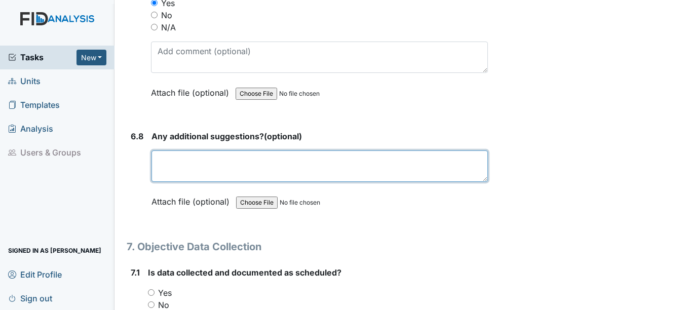
click at [173, 174] on textarea at bounding box center [320, 165] width 336 height 31
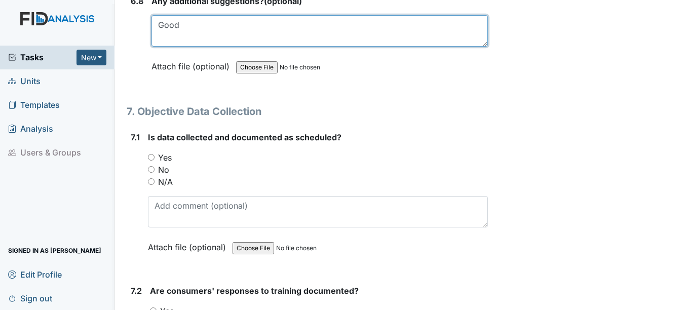
scroll to position [7652, 0]
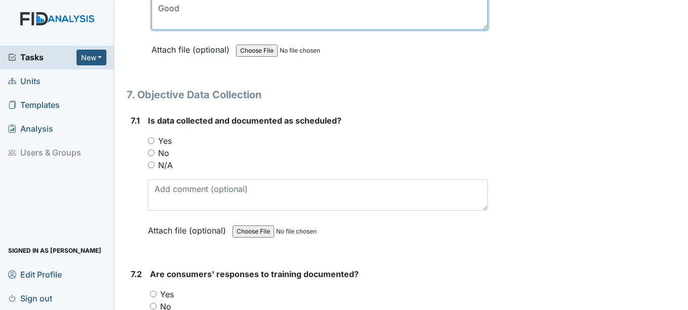
type textarea "Good"
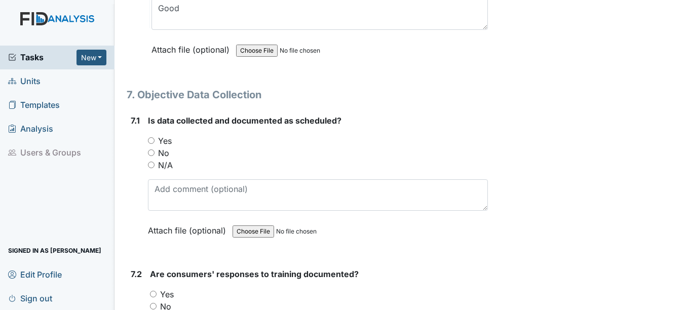
click at [152, 144] on input "Yes" at bounding box center [151, 140] width 7 height 7
radio input "true"
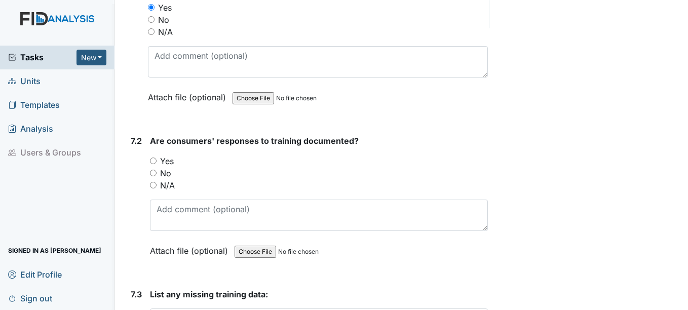
scroll to position [7804, 0]
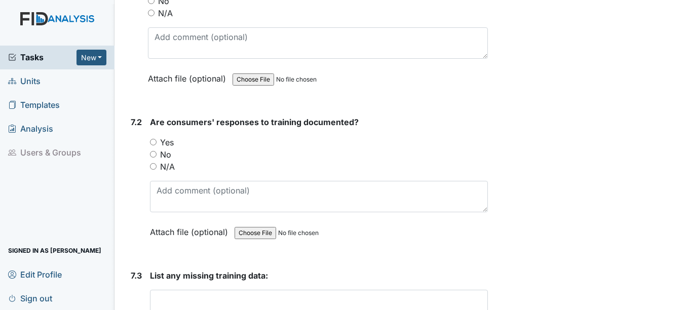
click at [149, 157] on div "7.2 Are consumers' responses to training documented? You must select one of the…" at bounding box center [307, 184] width 361 height 137
click at [158, 148] on div "Yes" at bounding box center [318, 142] width 337 height 12
click at [156, 145] on input "Yes" at bounding box center [153, 142] width 7 height 7
radio input "true"
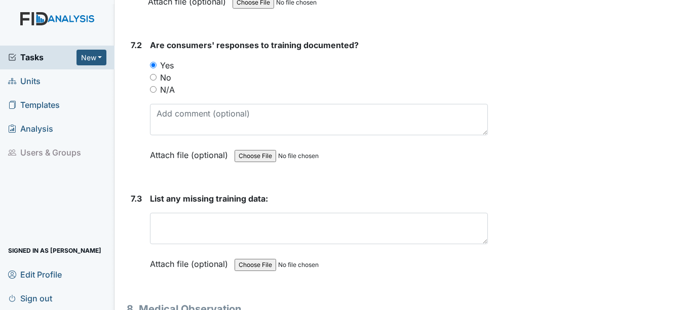
scroll to position [7905, 0]
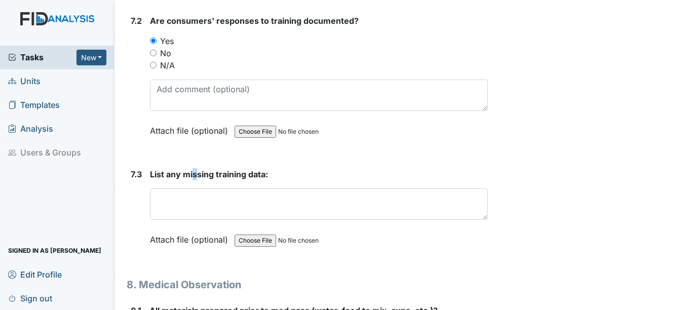
click at [195, 179] on span "List any missing training data:" at bounding box center [209, 174] width 118 height 10
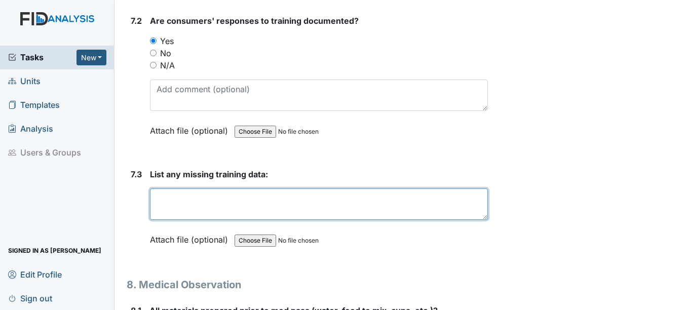
drag, startPoint x: 195, startPoint y: 190, endPoint x: 207, endPoint y: 218, distance: 30.7
click at [207, 218] on textarea at bounding box center [318, 204] width 337 height 31
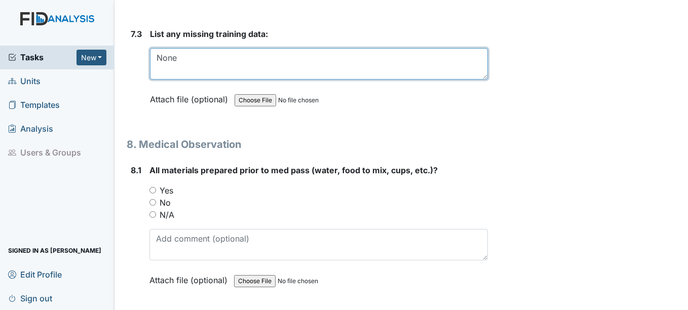
scroll to position [8108, 0]
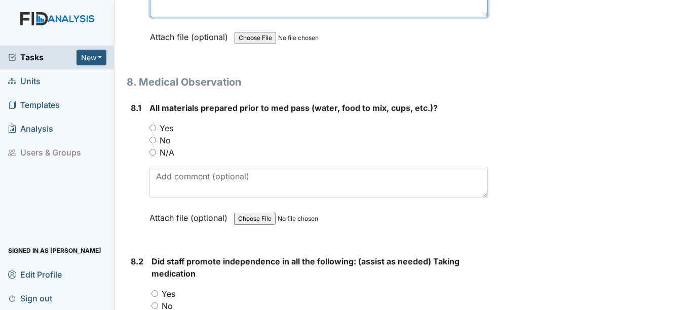
type textarea "None"
click at [154, 131] on input "Yes" at bounding box center [152, 128] width 7 height 7
radio input "true"
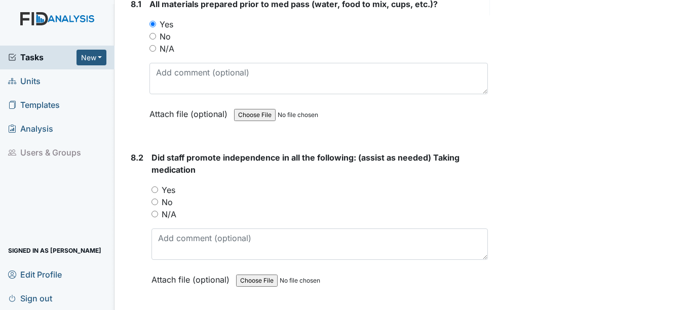
scroll to position [8260, 0]
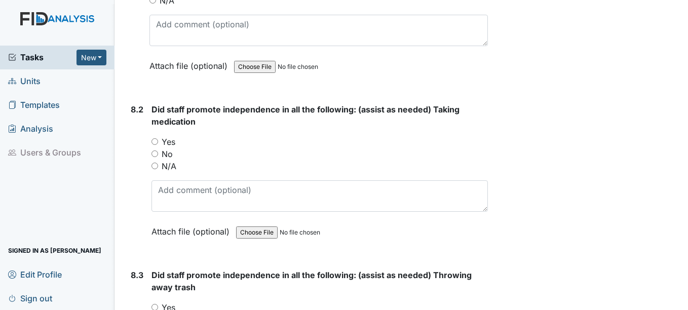
click at [155, 145] on input "Yes" at bounding box center [155, 141] width 7 height 7
radio input "true"
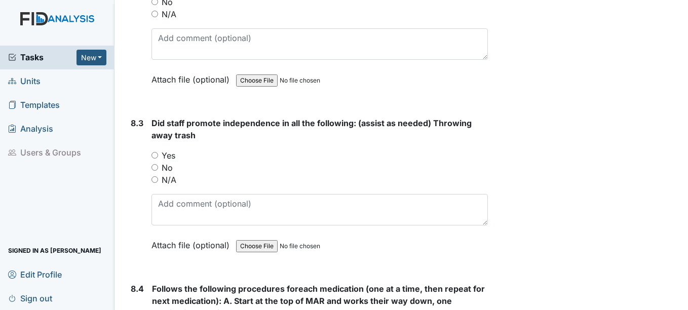
click at [157, 162] on div "Yes" at bounding box center [320, 155] width 336 height 12
click at [156, 159] on input "Yes" at bounding box center [155, 155] width 7 height 7
radio input "true"
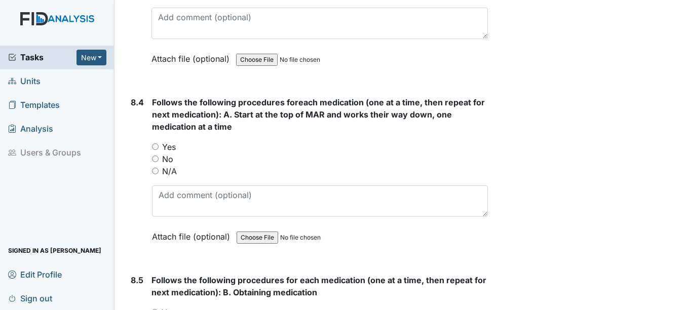
scroll to position [8614, 0]
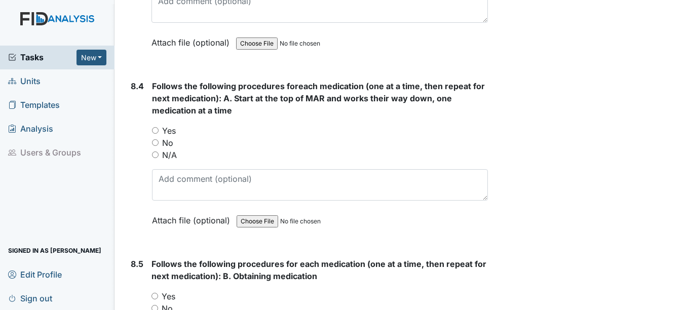
click at [155, 134] on input "Yes" at bounding box center [155, 130] width 7 height 7
radio input "true"
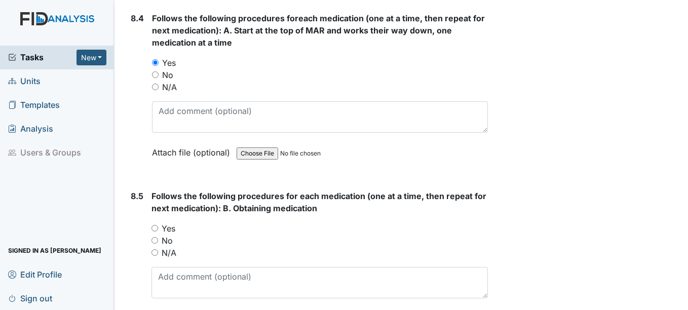
scroll to position [8665, 0]
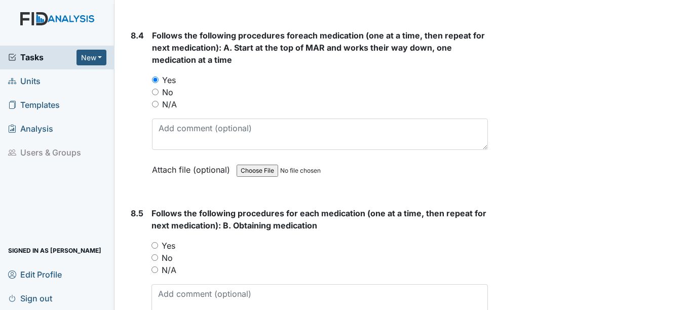
click at [157, 249] on input "Yes" at bounding box center [155, 245] width 7 height 7
radio input "true"
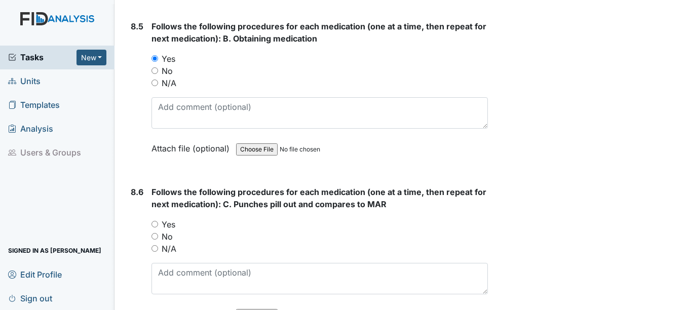
scroll to position [8868, 0]
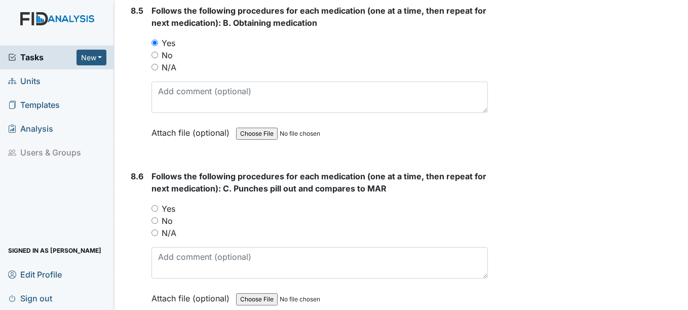
click at [153, 212] on input "Yes" at bounding box center [155, 208] width 7 height 7
radio input "true"
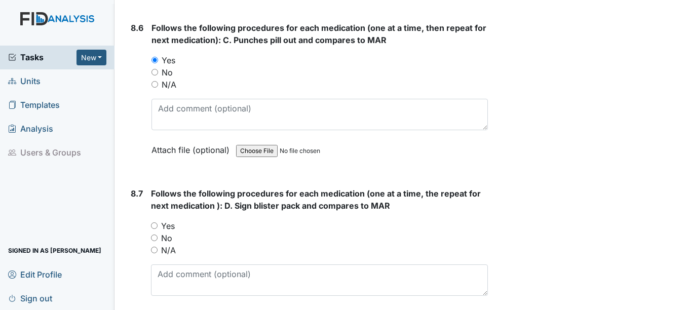
scroll to position [9020, 0]
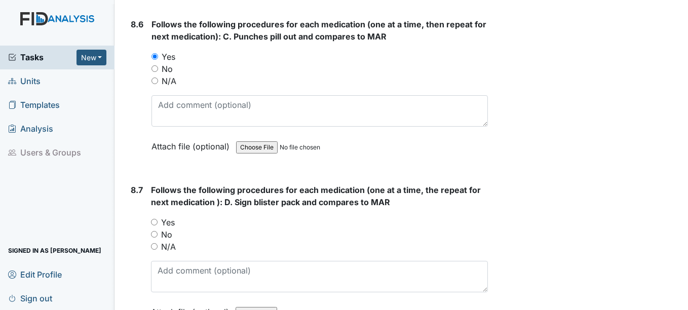
click at [154, 229] on div "Yes" at bounding box center [319, 222] width 336 height 12
click at [155, 225] on input "Yes" at bounding box center [154, 222] width 7 height 7
radio input "true"
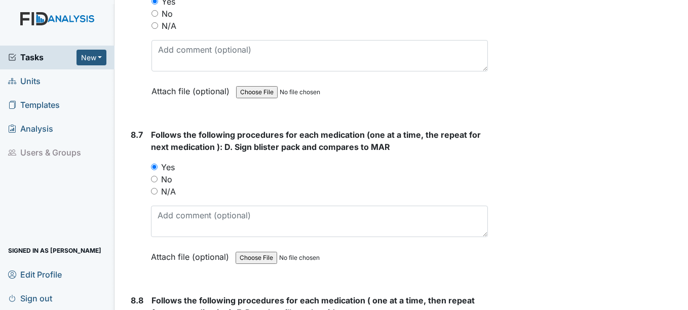
scroll to position [9172, 0]
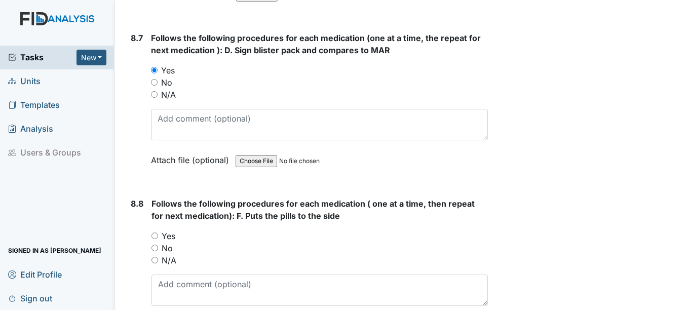
click at [155, 239] on input "Yes" at bounding box center [155, 236] width 7 height 7
radio input "true"
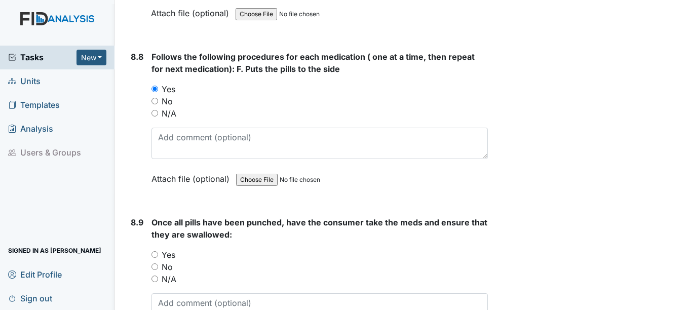
scroll to position [9324, 0]
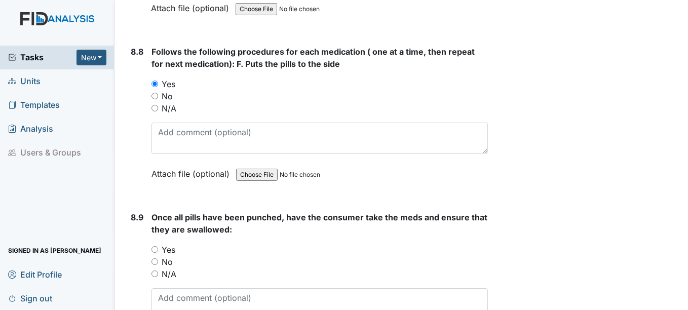
click at [157, 253] on input "Yes" at bounding box center [155, 249] width 7 height 7
radio input "true"
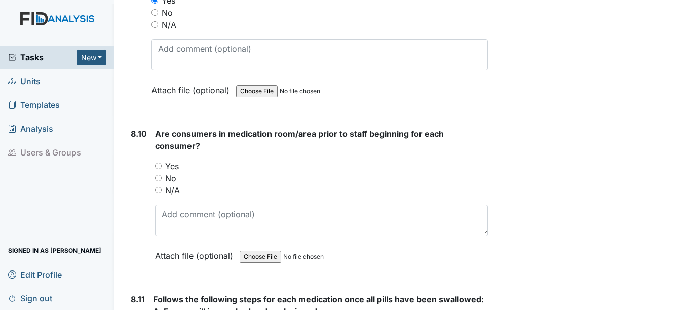
scroll to position [9577, 0]
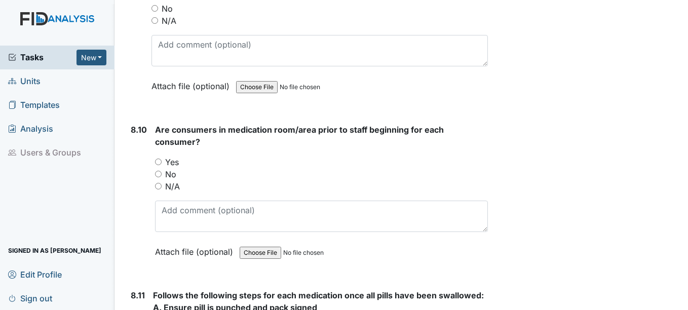
click at [158, 165] on input "Yes" at bounding box center [158, 162] width 7 height 7
radio input "true"
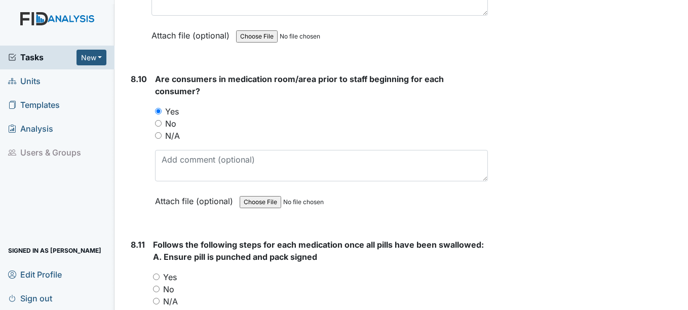
scroll to position [9729, 0]
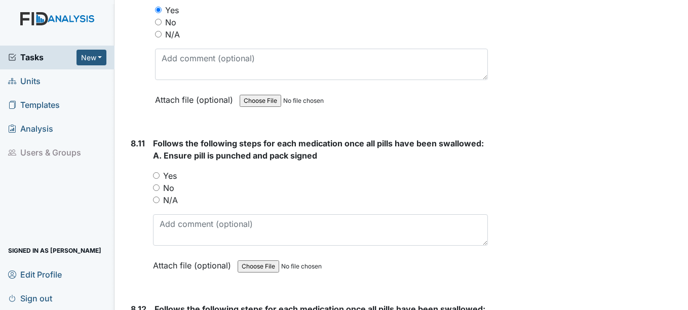
click at [158, 179] on input "Yes" at bounding box center [156, 175] width 7 height 7
radio input "true"
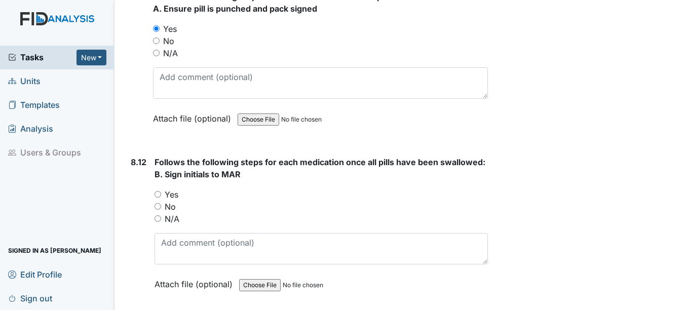
scroll to position [9881, 0]
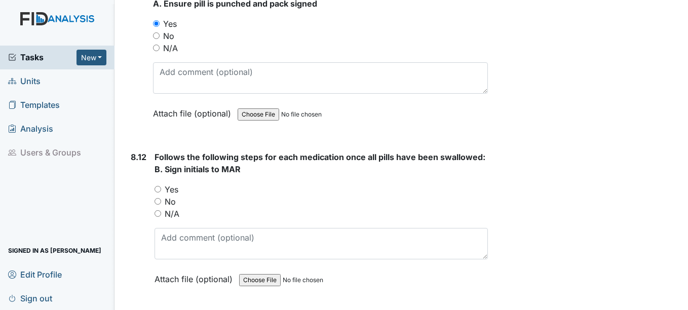
click at [154, 199] on div "8.12 Follows the following steps for each medication once all pills have been s…" at bounding box center [307, 225] width 361 height 149
click at [158, 193] on input "Yes" at bounding box center [158, 189] width 7 height 7
radio input "true"
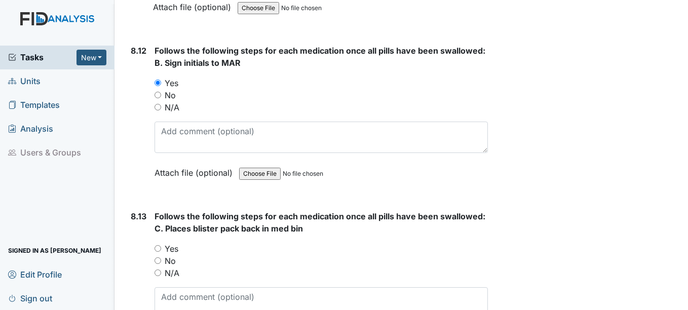
scroll to position [10033, 0]
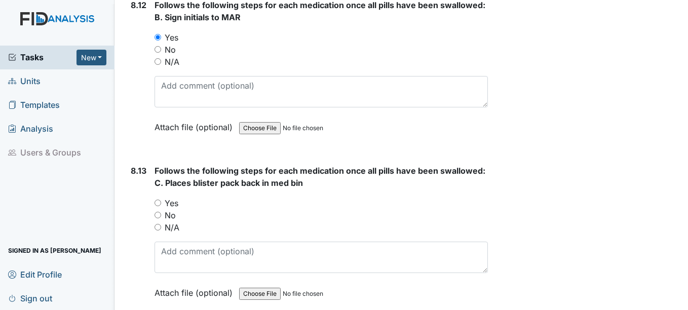
click at [160, 206] on input "Yes" at bounding box center [158, 203] width 7 height 7
radio input "true"
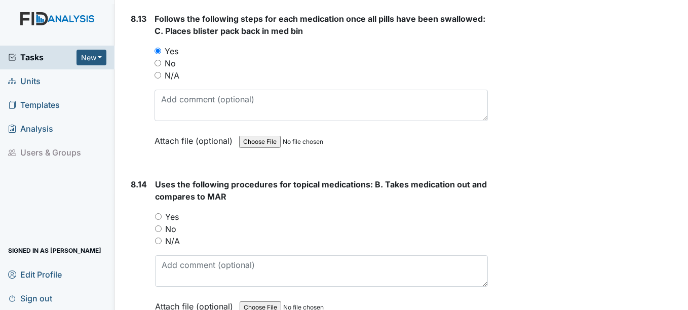
scroll to position [10236, 0]
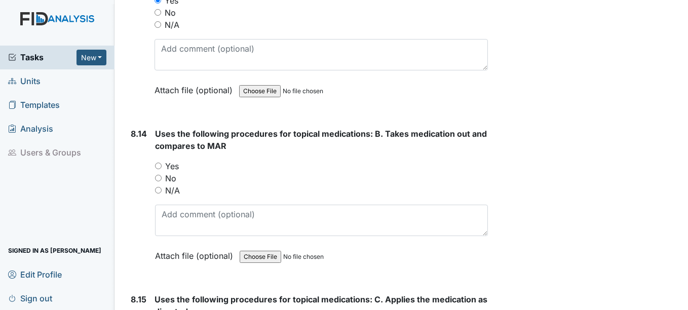
click at [161, 169] on input "Yes" at bounding box center [158, 166] width 7 height 7
radio input "true"
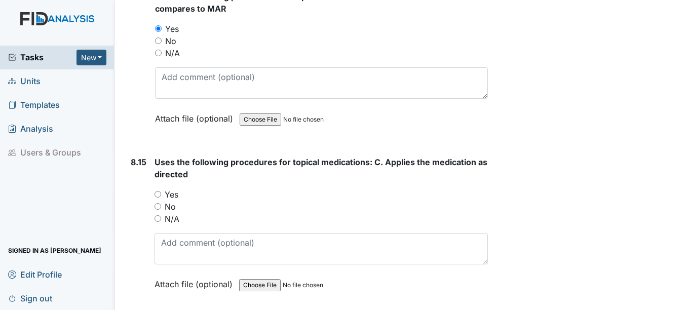
scroll to position [10388, 0]
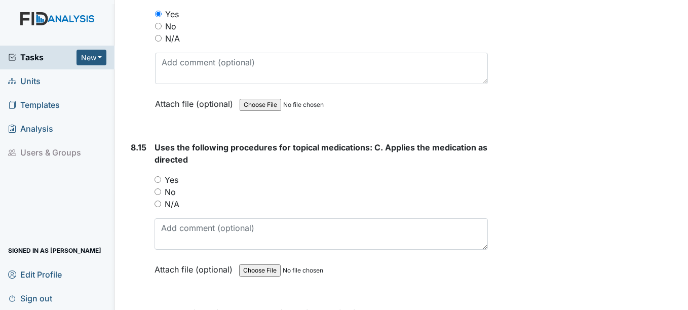
click at [157, 183] on input "Yes" at bounding box center [158, 179] width 7 height 7
radio input "true"
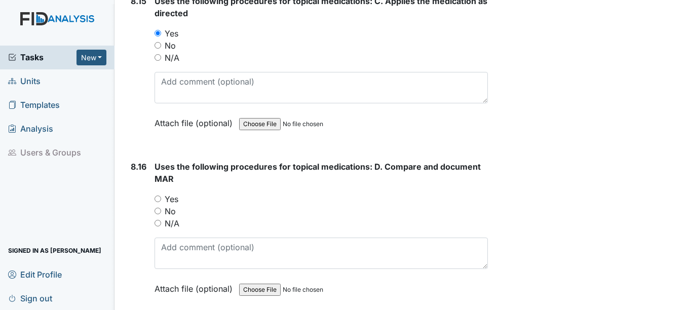
scroll to position [10540, 0]
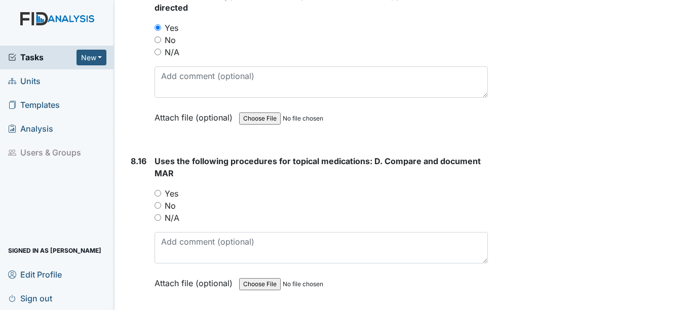
click at [159, 197] on input "Yes" at bounding box center [158, 193] width 7 height 7
radio input "true"
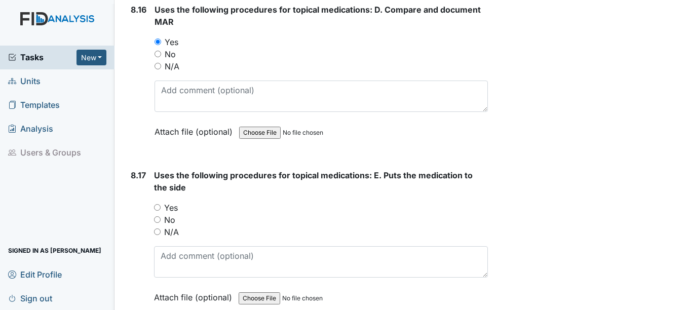
scroll to position [10692, 0]
click at [160, 210] on input "Yes" at bounding box center [157, 207] width 7 height 7
radio input "true"
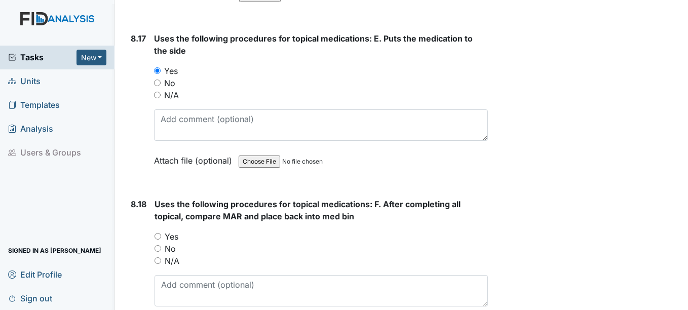
scroll to position [10844, 0]
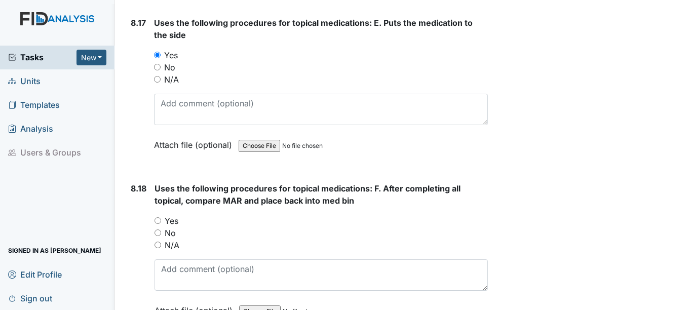
click at [162, 227] on div "Yes" at bounding box center [321, 221] width 333 height 12
click at [161, 224] on input "Yes" at bounding box center [158, 220] width 7 height 7
radio input "true"
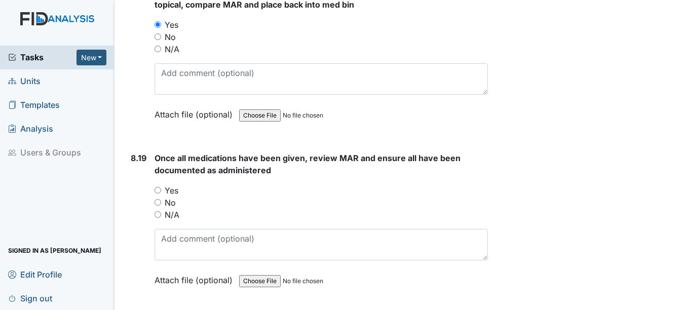
scroll to position [11047, 0]
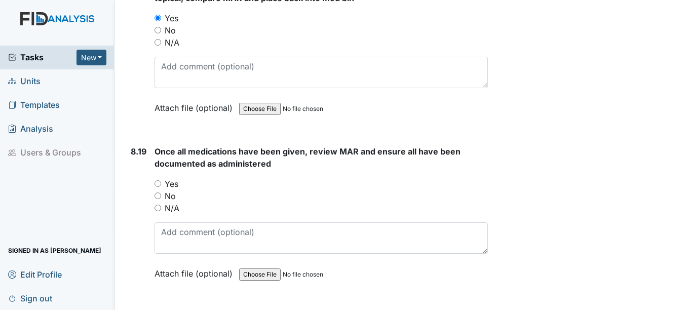
click at [158, 187] on input "Yes" at bounding box center [158, 183] width 7 height 7
radio input "true"
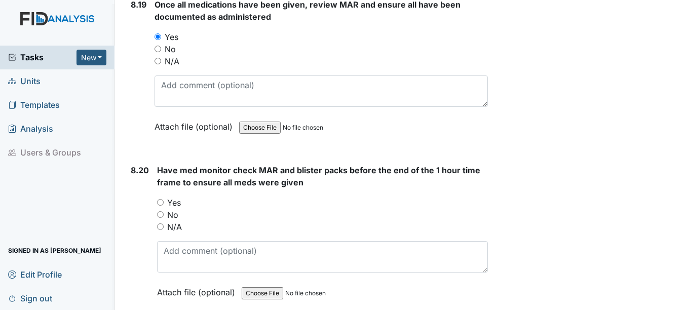
scroll to position [11199, 0]
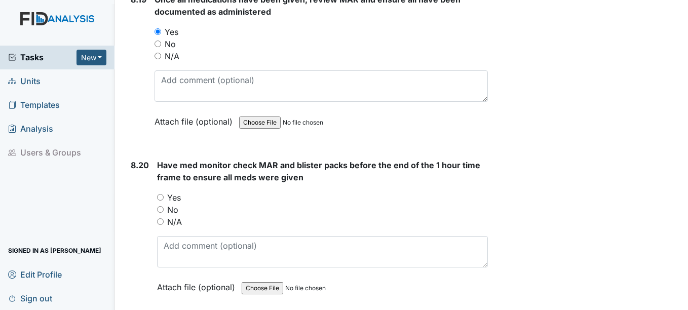
click at [160, 201] on input "Yes" at bounding box center [160, 197] width 7 height 7
radio input "true"
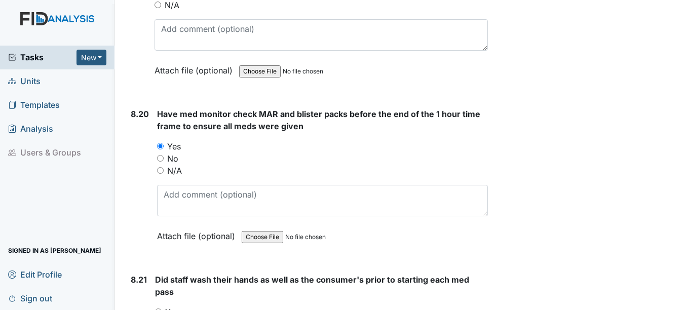
scroll to position [11351, 0]
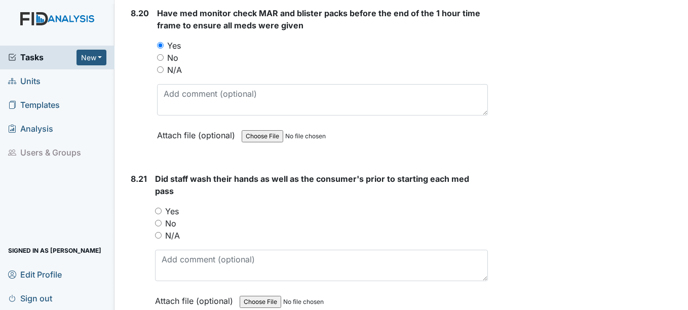
click at [158, 214] on input "Yes" at bounding box center [158, 211] width 7 height 7
radio input "true"
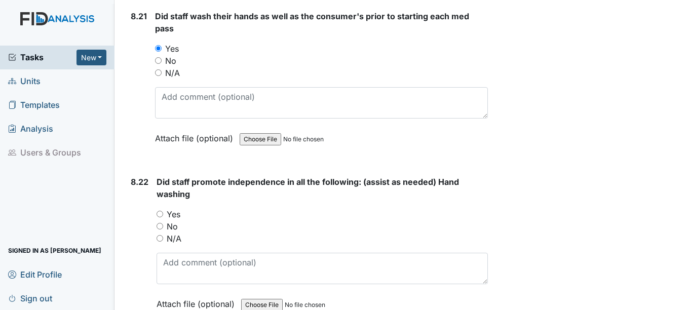
scroll to position [11553, 0]
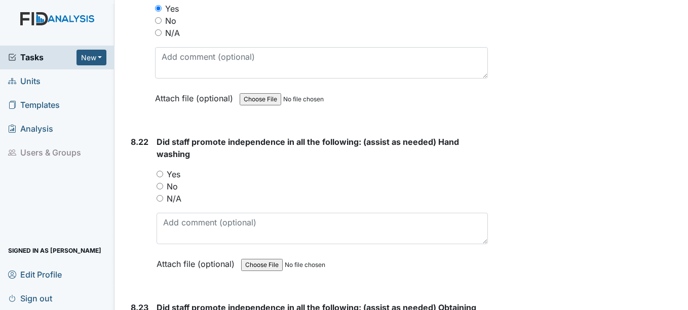
click at [159, 177] on input "Yes" at bounding box center [160, 174] width 7 height 7
radio input "true"
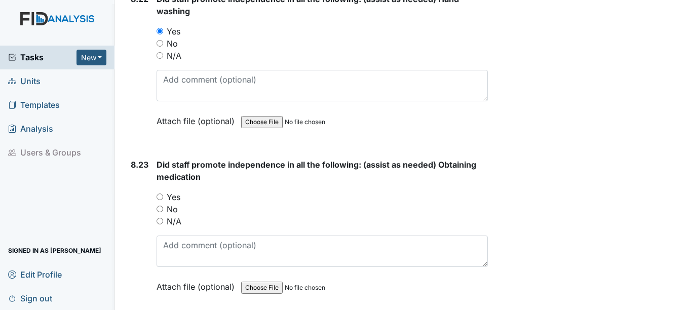
scroll to position [11705, 0]
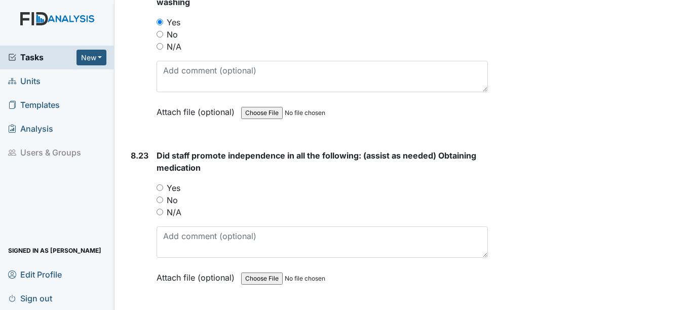
click at [159, 191] on input "Yes" at bounding box center [160, 187] width 7 height 7
radio input "true"
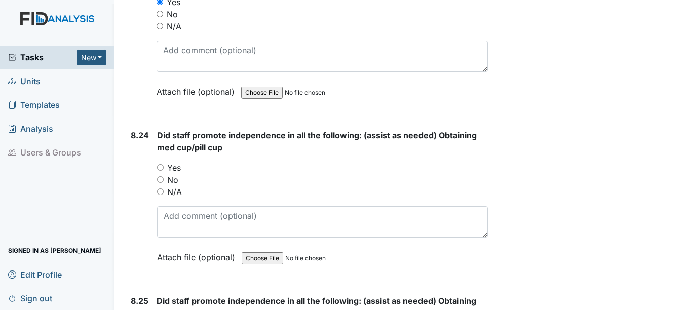
scroll to position [11908, 0]
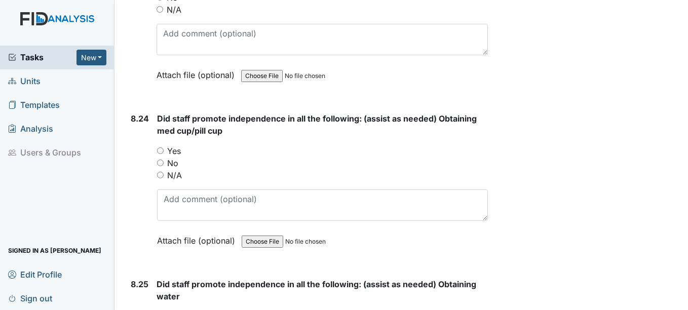
click at [161, 154] on input "Yes" at bounding box center [160, 150] width 7 height 7
radio input "true"
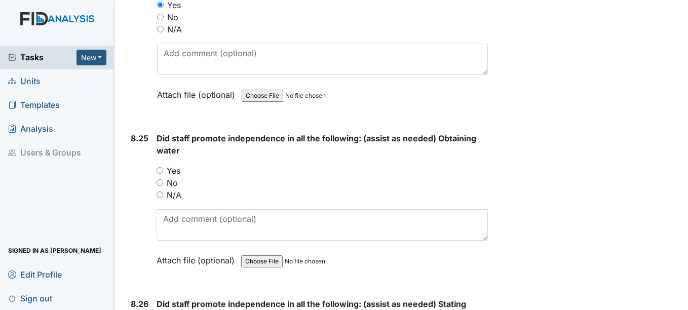
scroll to position [12060, 0]
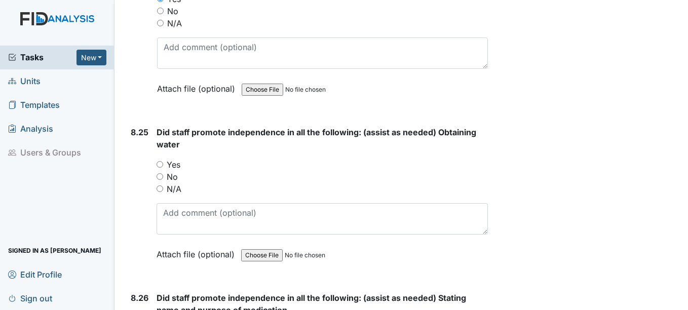
click at [158, 171] on div "Yes" at bounding box center [322, 165] width 331 height 12
click at [163, 168] on input "Yes" at bounding box center [160, 164] width 7 height 7
radio input "true"
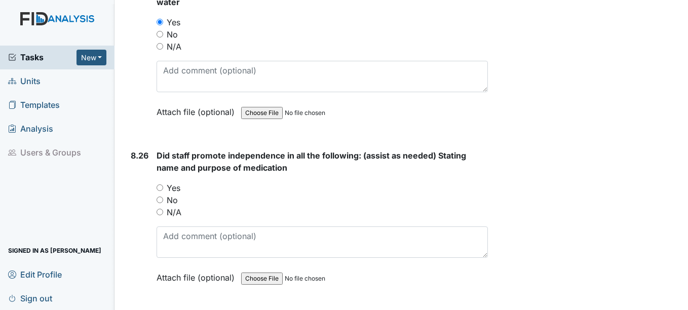
scroll to position [12212, 0]
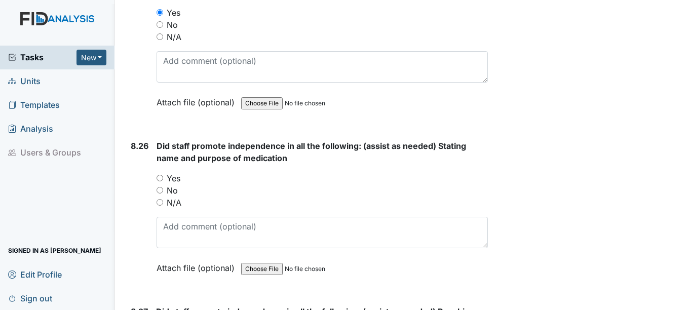
click at [163, 184] on div "Yes" at bounding box center [322, 178] width 331 height 12
click at [161, 181] on input "Yes" at bounding box center [160, 178] width 7 height 7
radio input "true"
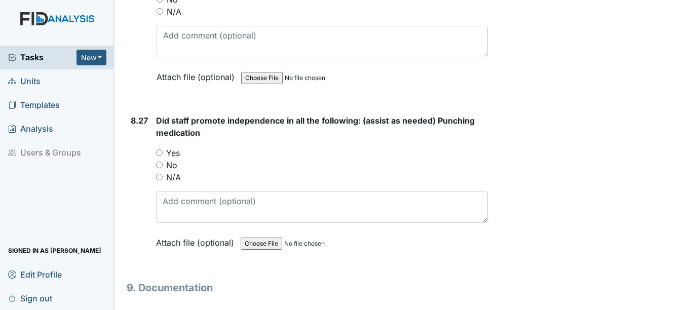
scroll to position [12415, 0]
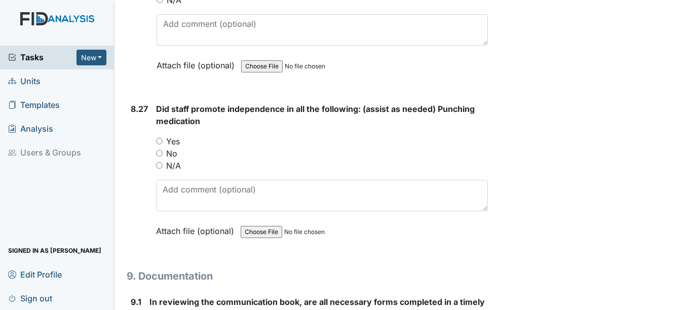
click at [160, 144] on input "Yes" at bounding box center [159, 141] width 7 height 7
radio input "true"
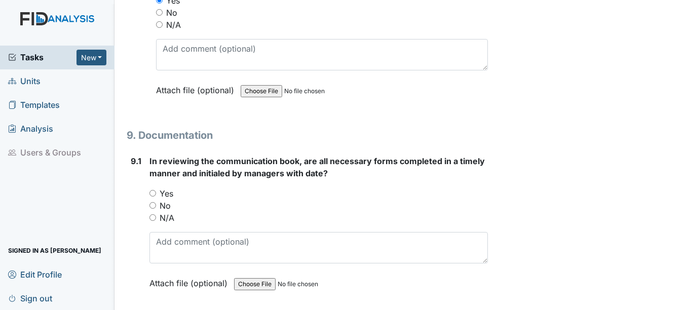
scroll to position [12567, 0]
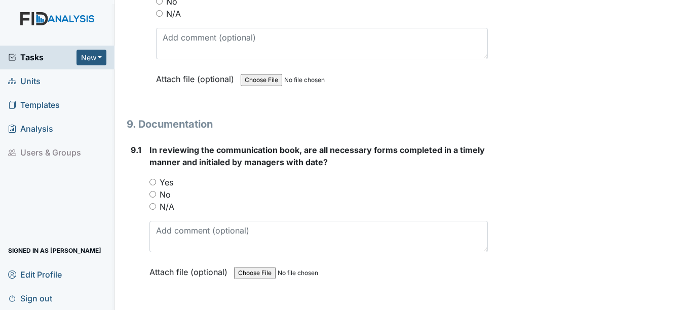
click at [155, 185] on input "Yes" at bounding box center [152, 182] width 7 height 7
radio input "true"
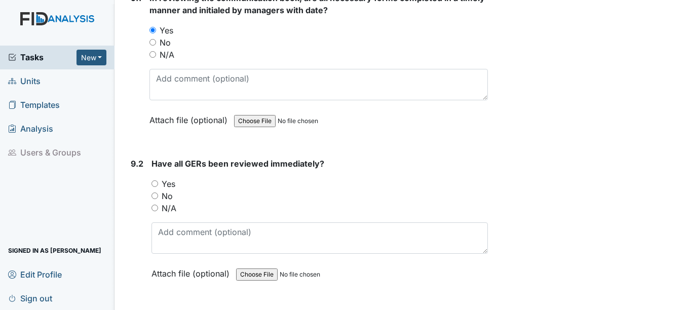
click at [155, 187] on input "Yes" at bounding box center [155, 183] width 7 height 7
radio input "true"
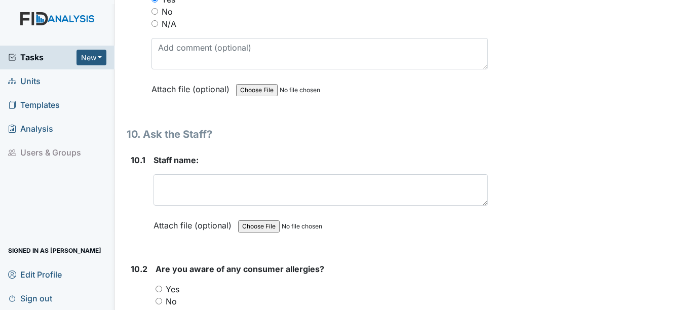
scroll to position [12922, 0]
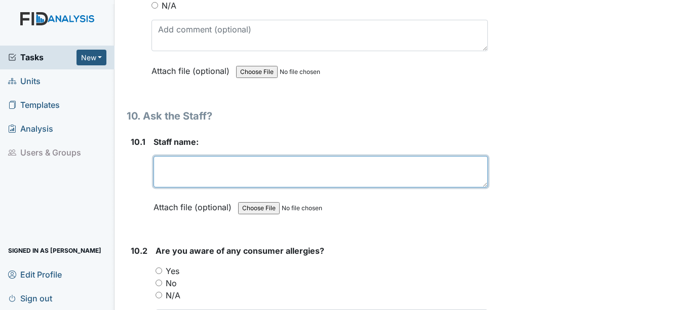
click at [190, 187] on textarea at bounding box center [321, 171] width 334 height 31
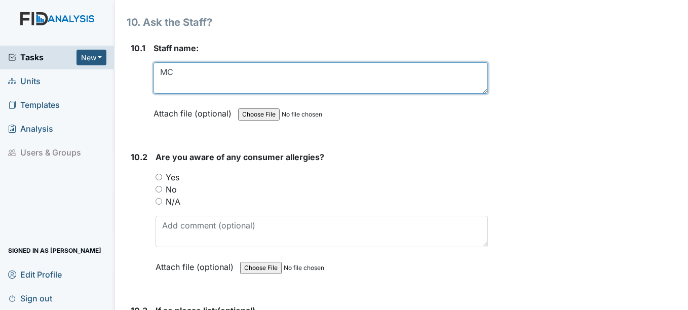
scroll to position [13023, 0]
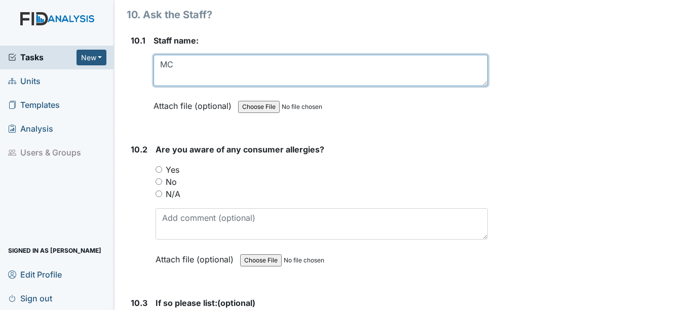
type textarea "MC"
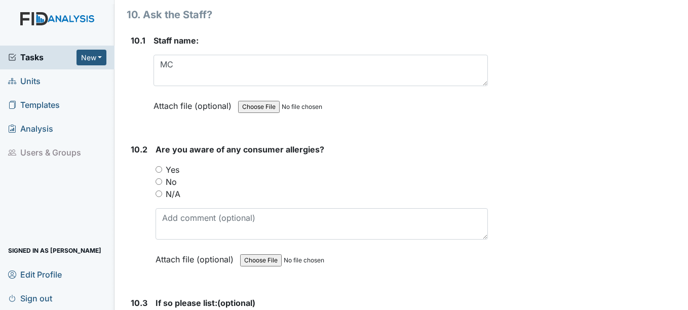
click at [158, 173] on input "Yes" at bounding box center [159, 169] width 7 height 7
radio input "true"
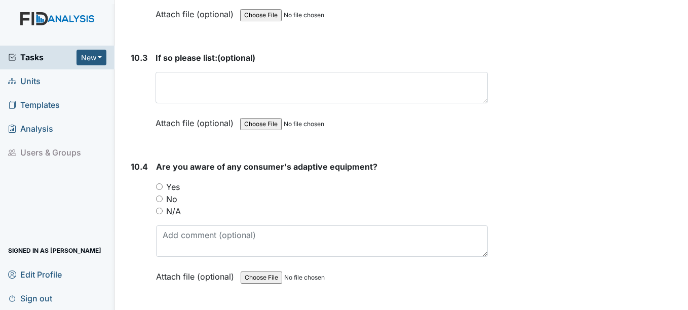
scroll to position [13276, 0]
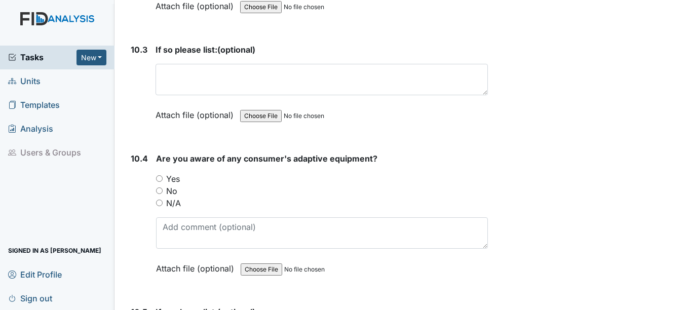
click at [160, 182] on input "Yes" at bounding box center [159, 178] width 7 height 7
radio input "true"
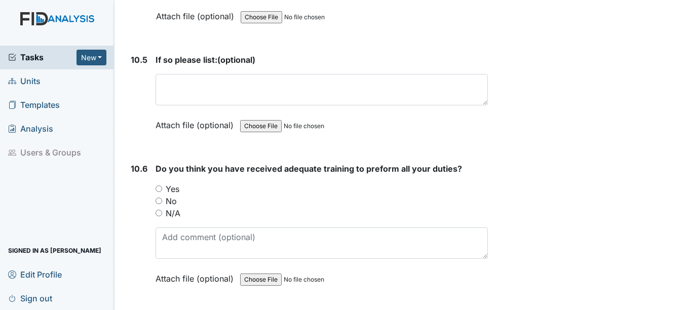
scroll to position [13530, 0]
click at [161, 191] on input "Yes" at bounding box center [159, 187] width 7 height 7
radio input "true"
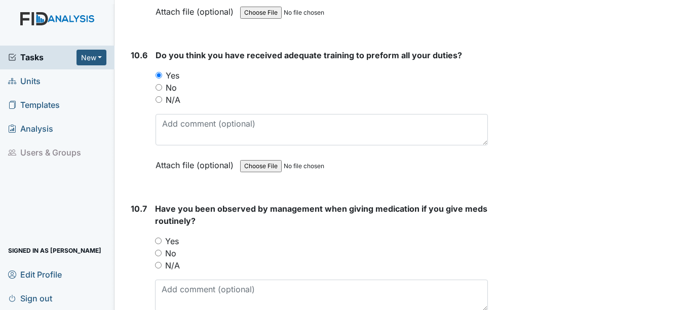
scroll to position [13682, 0]
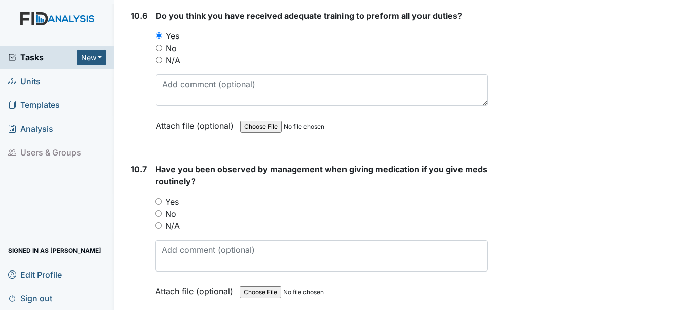
click at [155, 205] on div "Have you been observed by management when giving medication if you give meds ro…" at bounding box center [321, 233] width 332 height 141
click at [157, 205] on input "Yes" at bounding box center [158, 201] width 7 height 7
radio input "true"
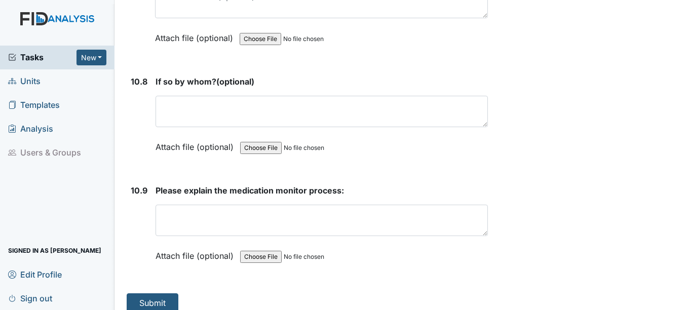
scroll to position [13958, 0]
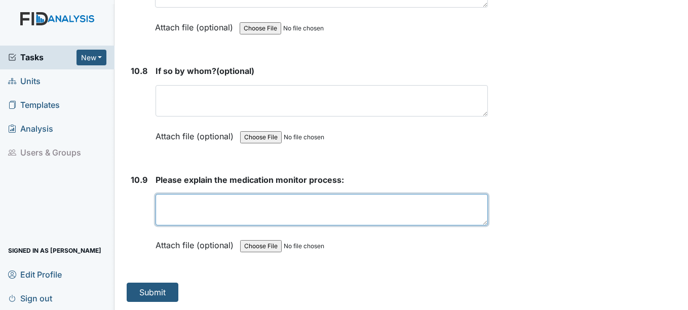
click at [198, 208] on textarea at bounding box center [322, 209] width 332 height 31
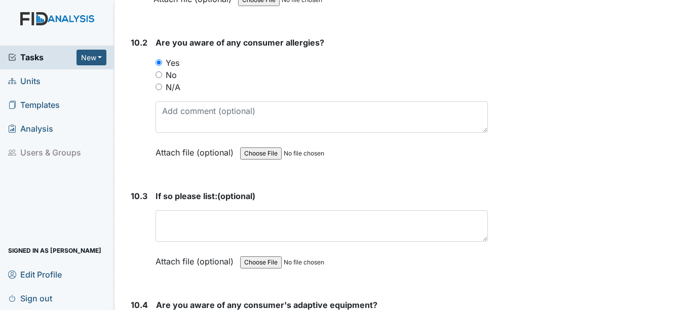
scroll to position [13147, 0]
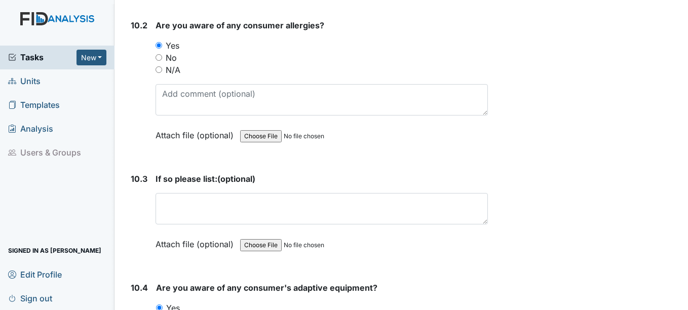
type textarea "Observed"
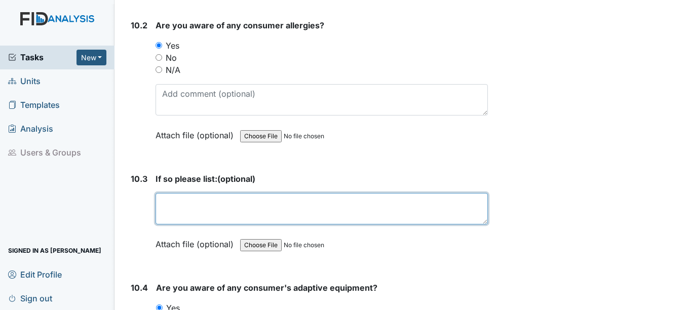
click at [315, 222] on textarea at bounding box center [322, 208] width 332 height 31
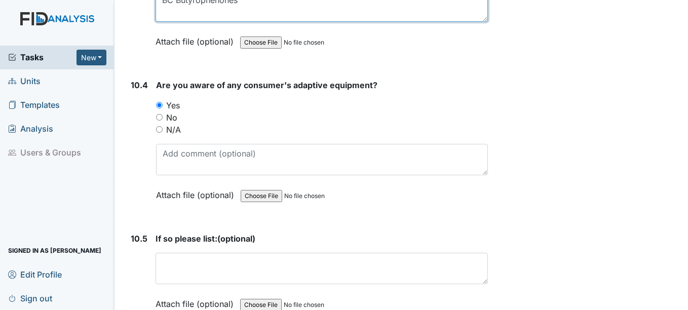
scroll to position [13400, 0]
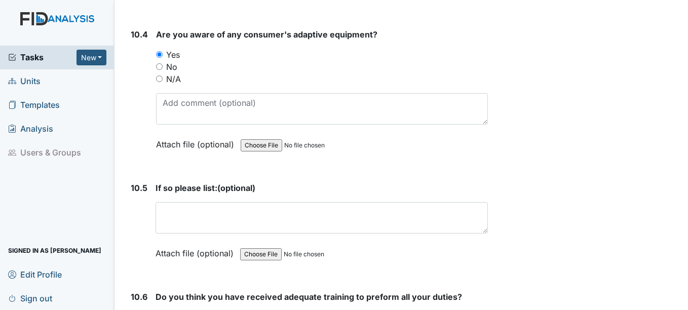
type textarea "BC Butyrophenones"
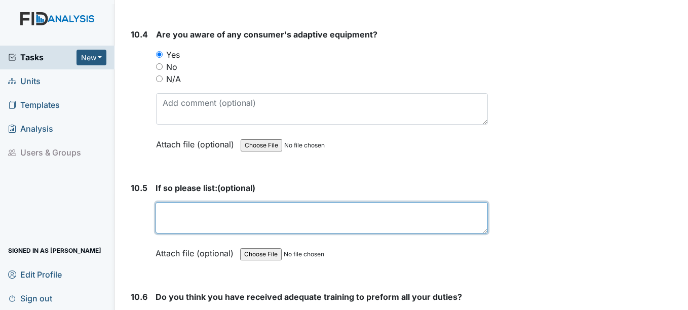
click at [317, 234] on textarea at bounding box center [322, 217] width 332 height 31
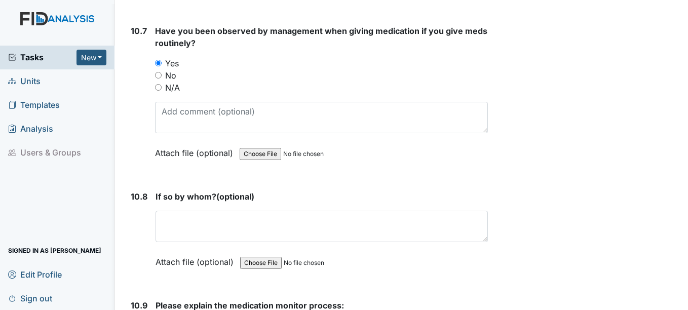
scroll to position [13806, 0]
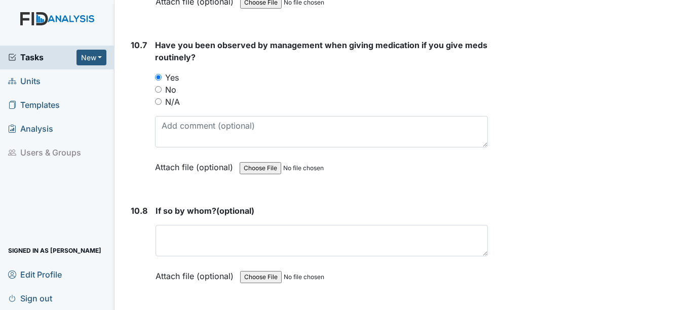
type textarea "SM walker"
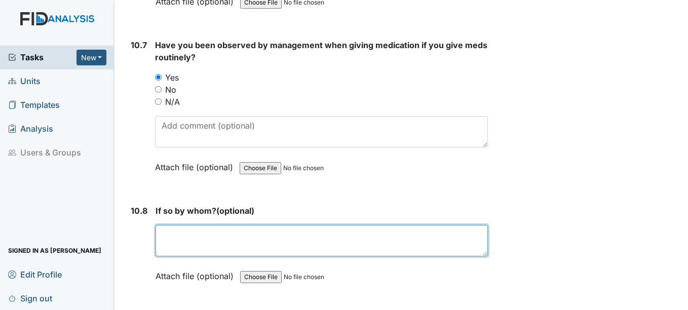
click at [327, 244] on textarea at bounding box center [322, 240] width 332 height 31
type textarea "FG August"
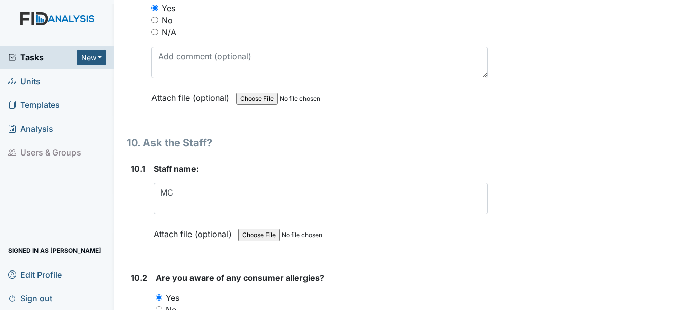
scroll to position [12894, 0]
